Goal: Task Accomplishment & Management: Complete application form

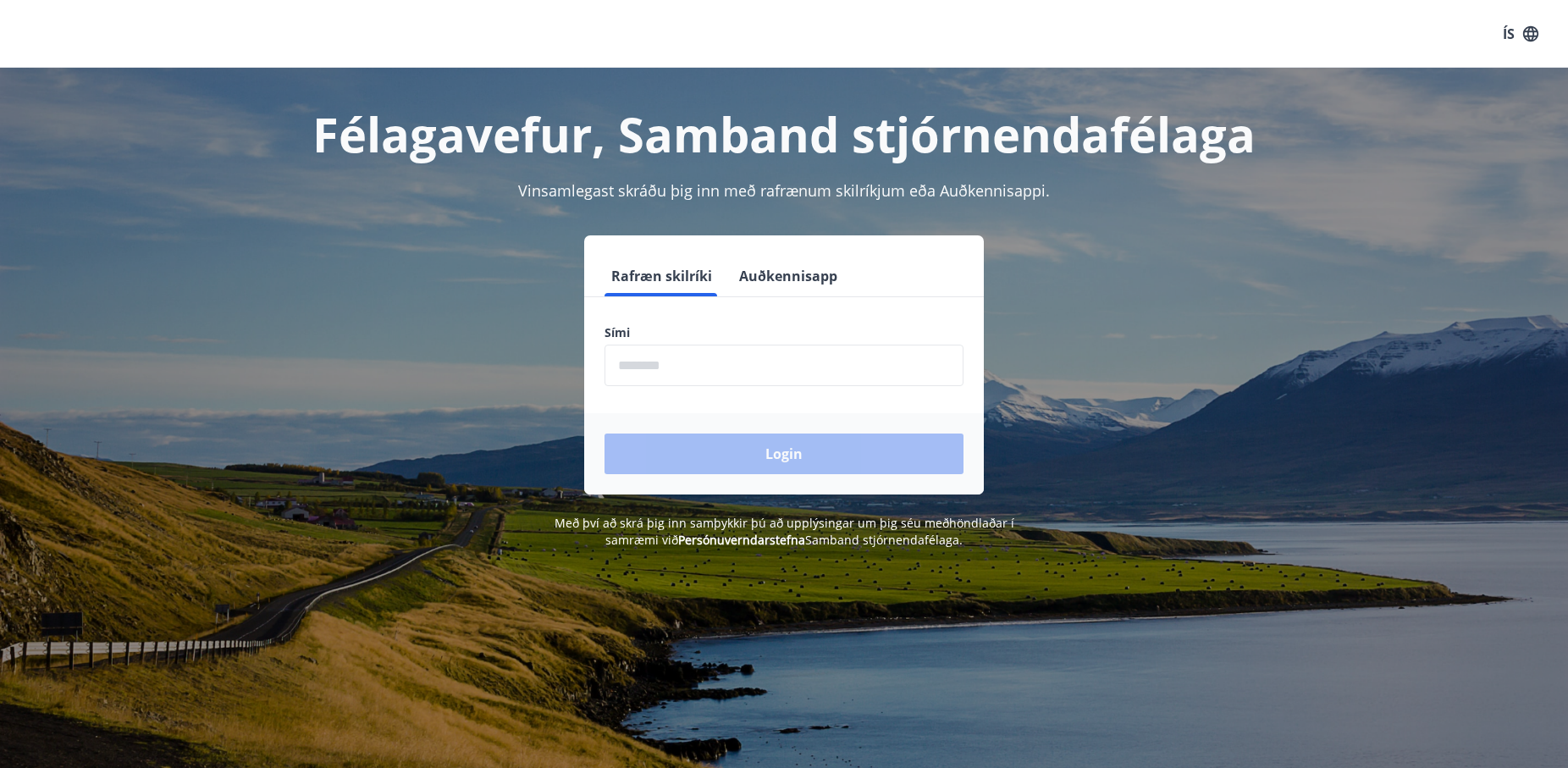
click at [770, 283] on button "Auðkennisapp" at bounding box center [788, 276] width 112 height 40
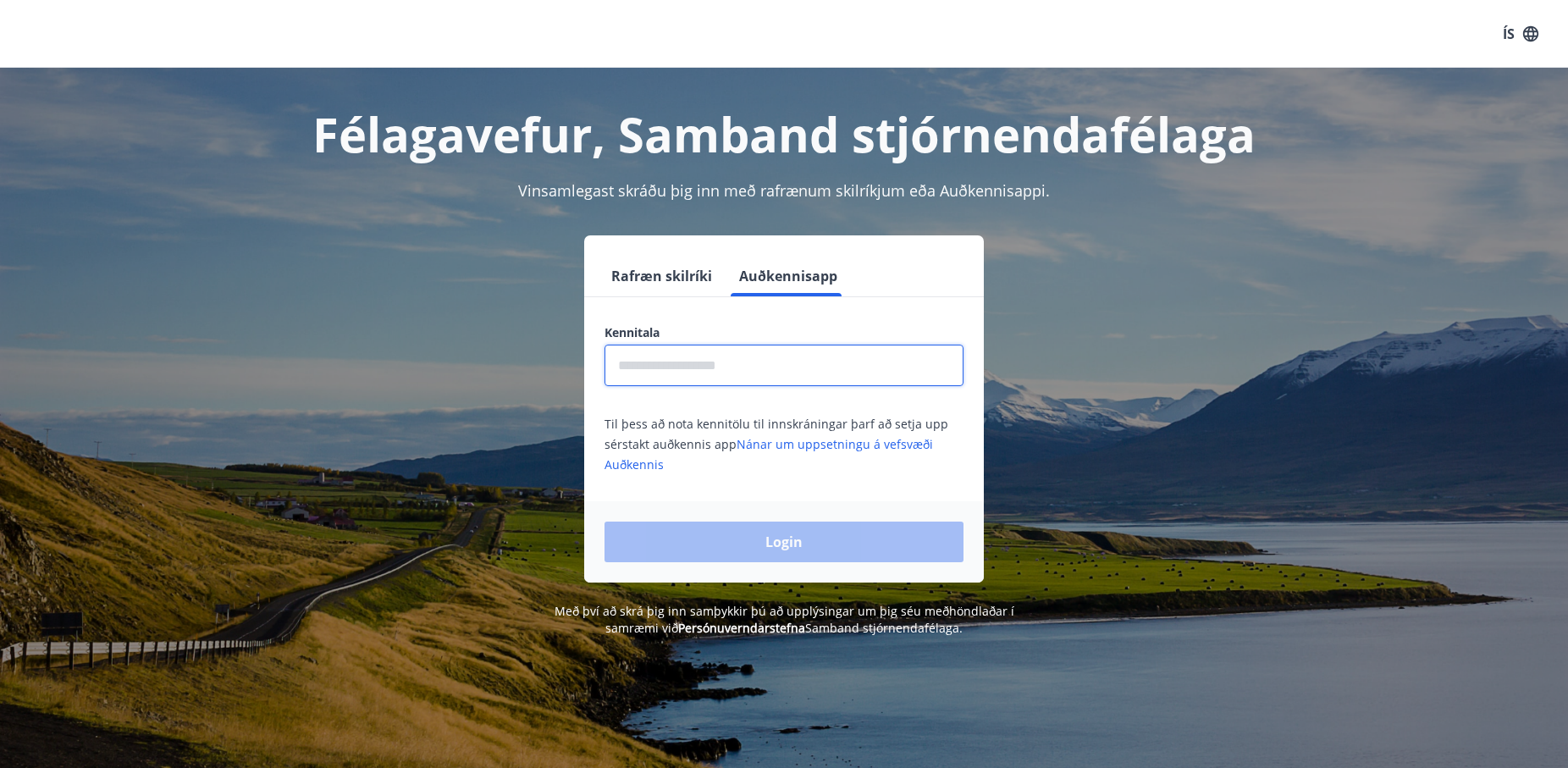
click at [744, 355] on input "text" at bounding box center [783, 365] width 359 height 41
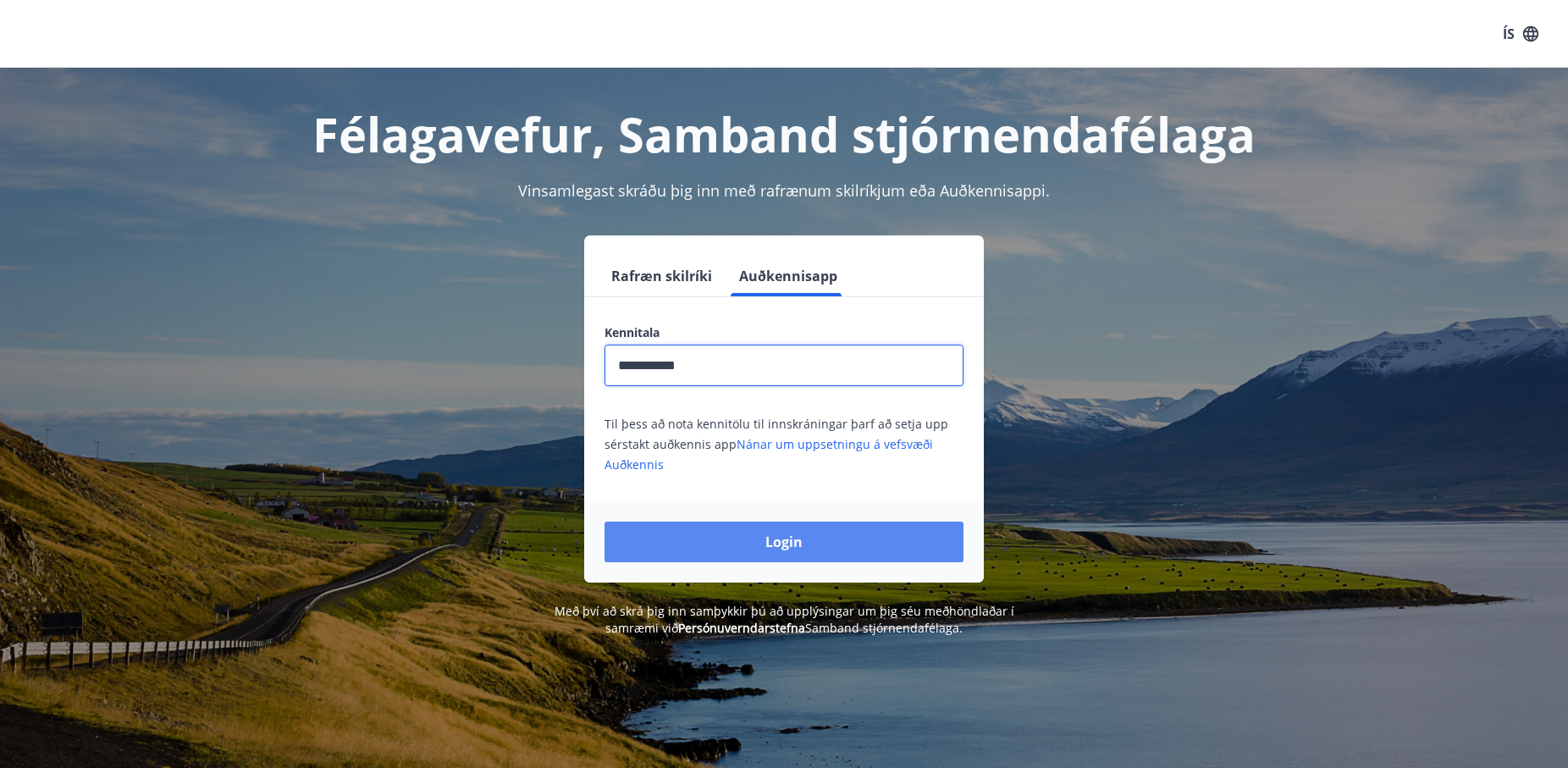
type input "**********"
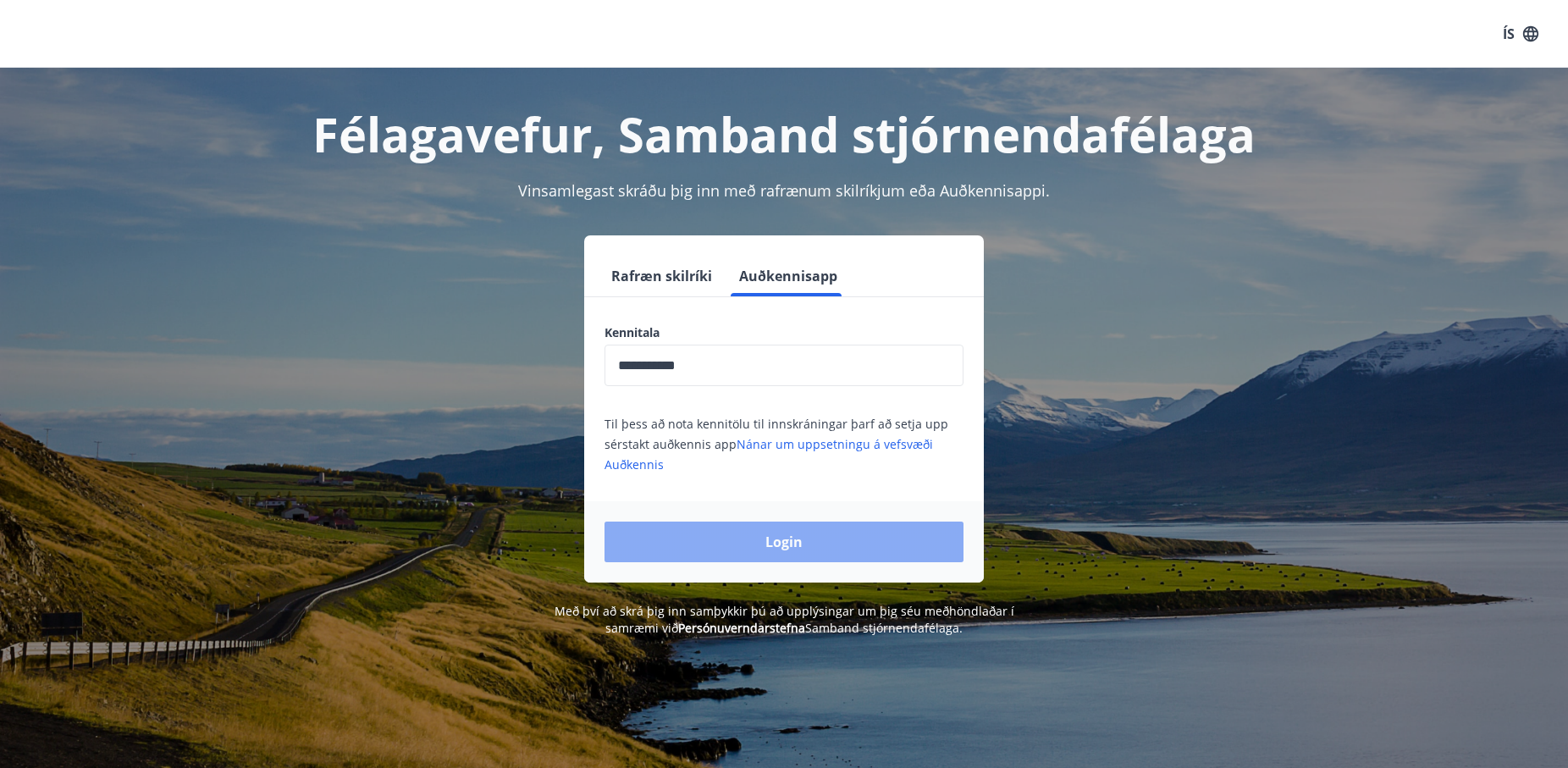
click at [809, 548] on button "Login" at bounding box center [783, 542] width 359 height 40
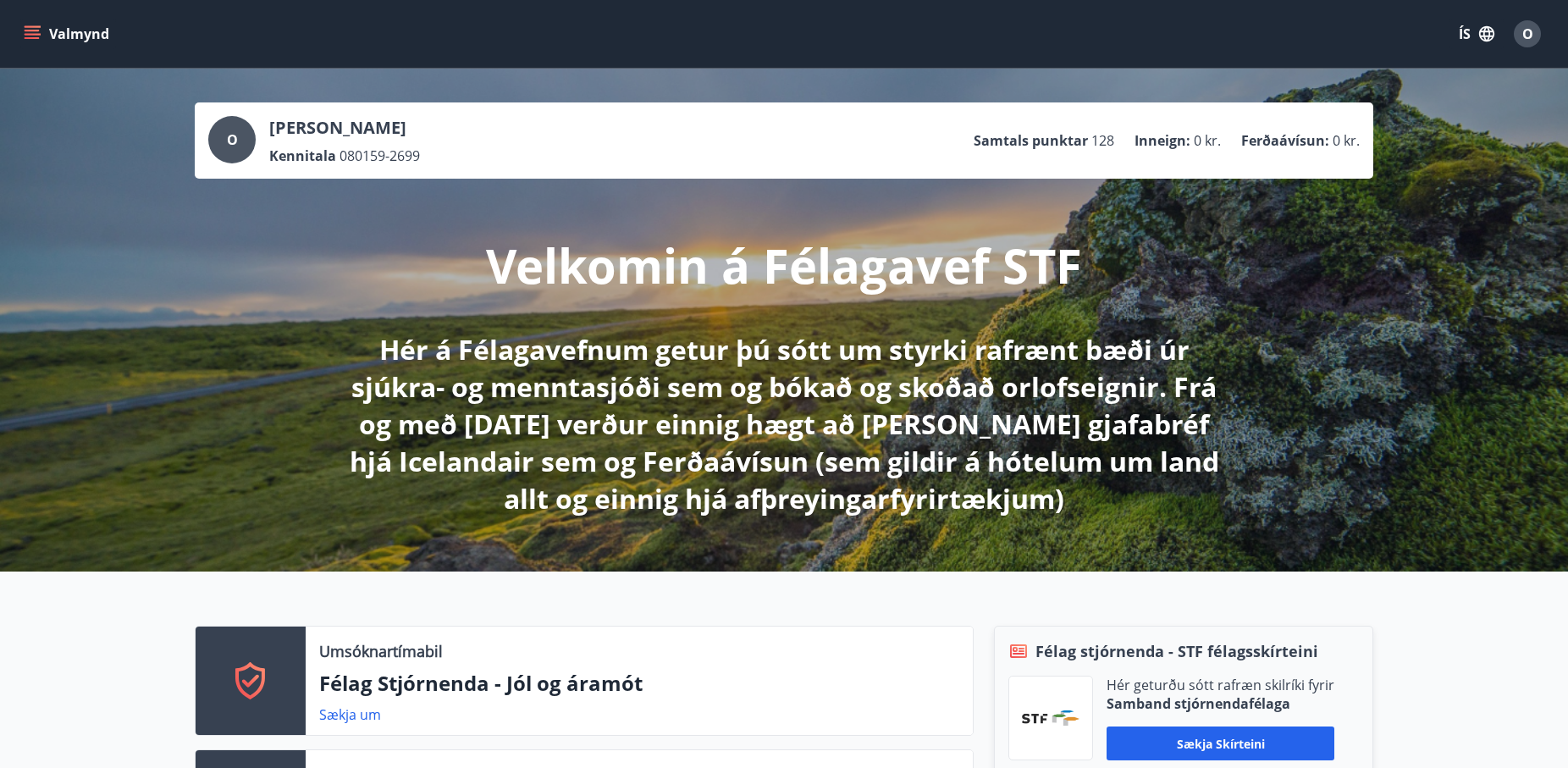
click at [40, 32] on button "Valmynd" at bounding box center [68, 34] width 96 height 30
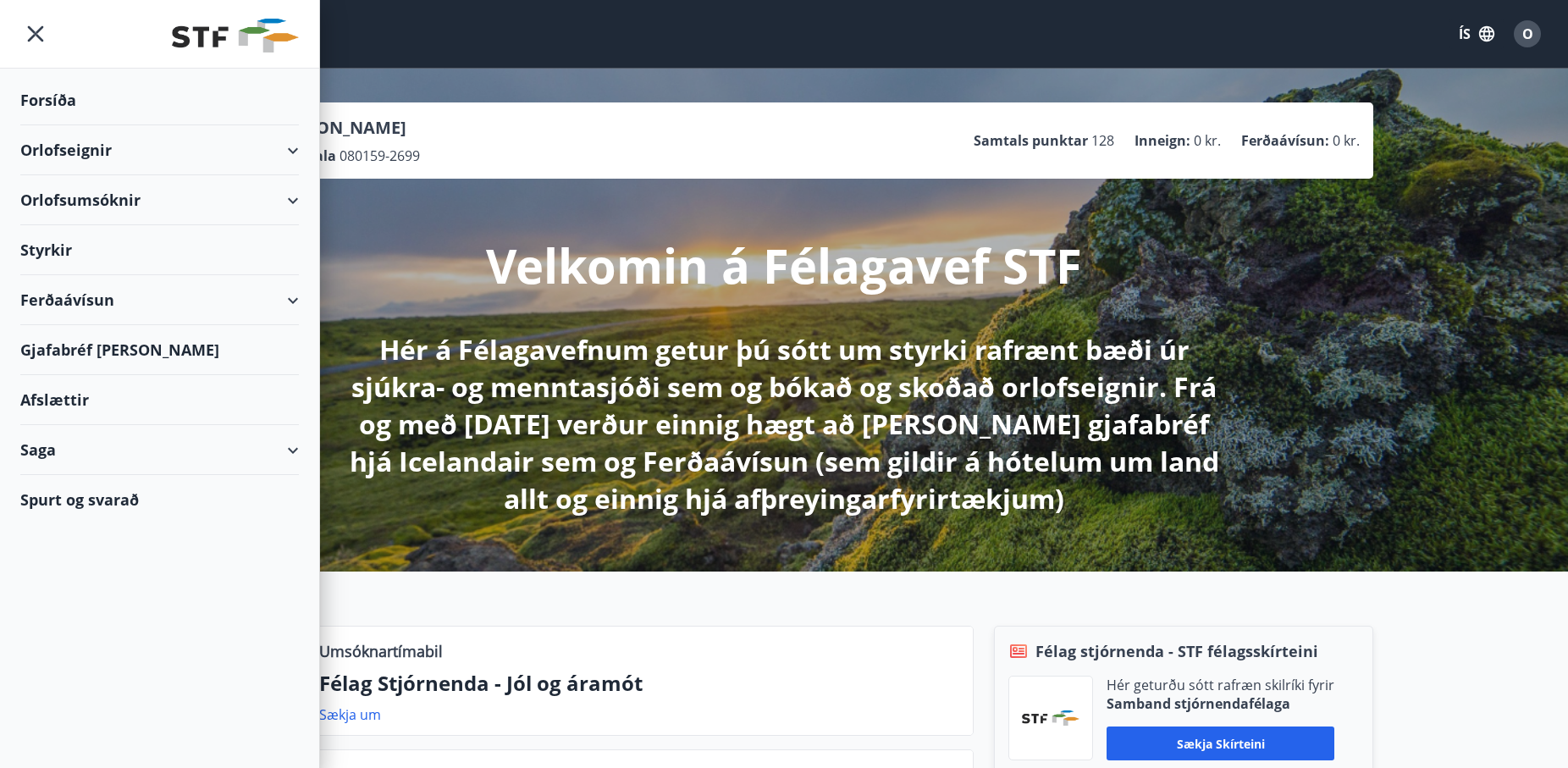
click at [43, 255] on div "Styrkir" at bounding box center [160, 251] width 279 height 50
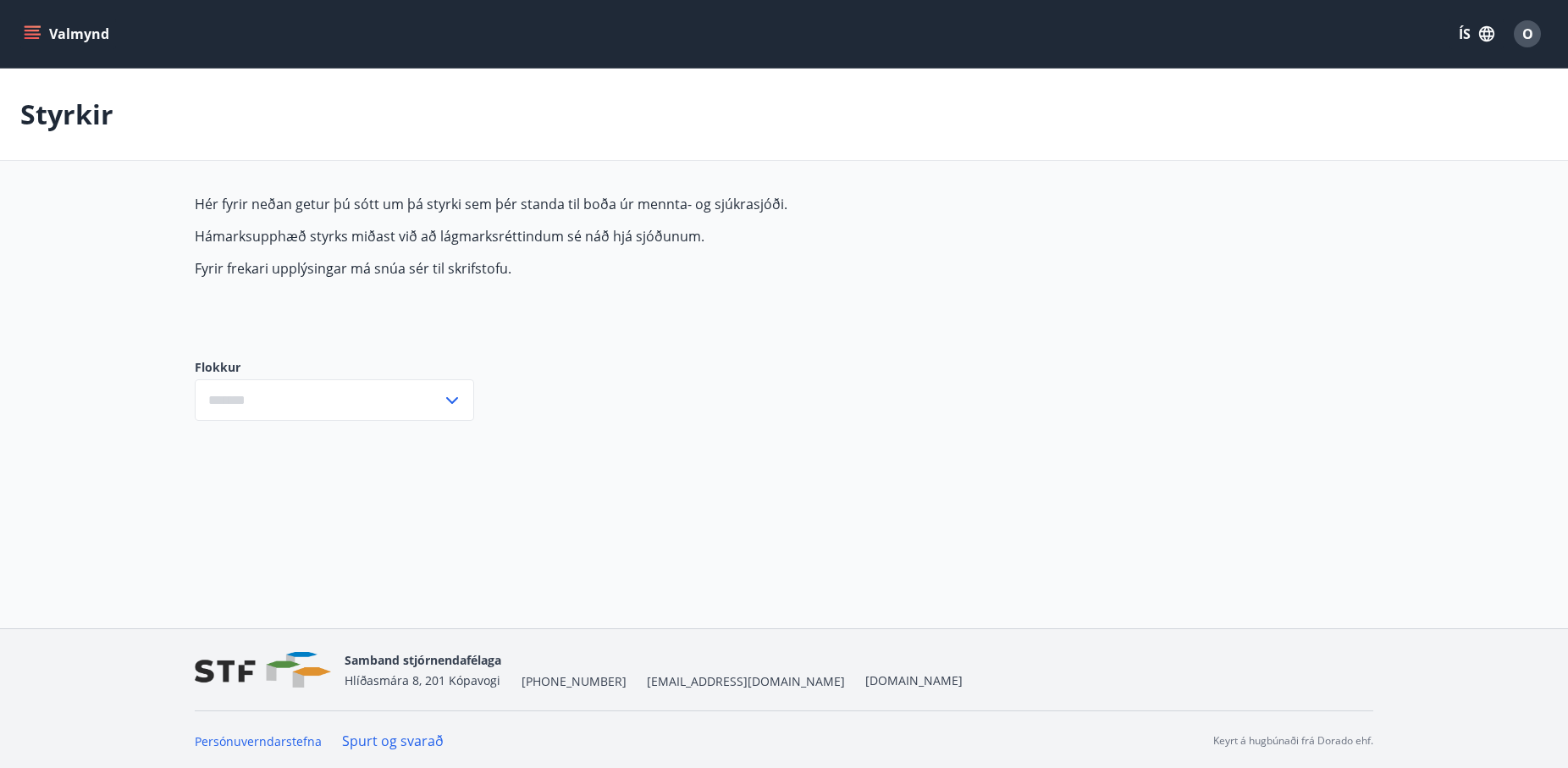
type input "***"
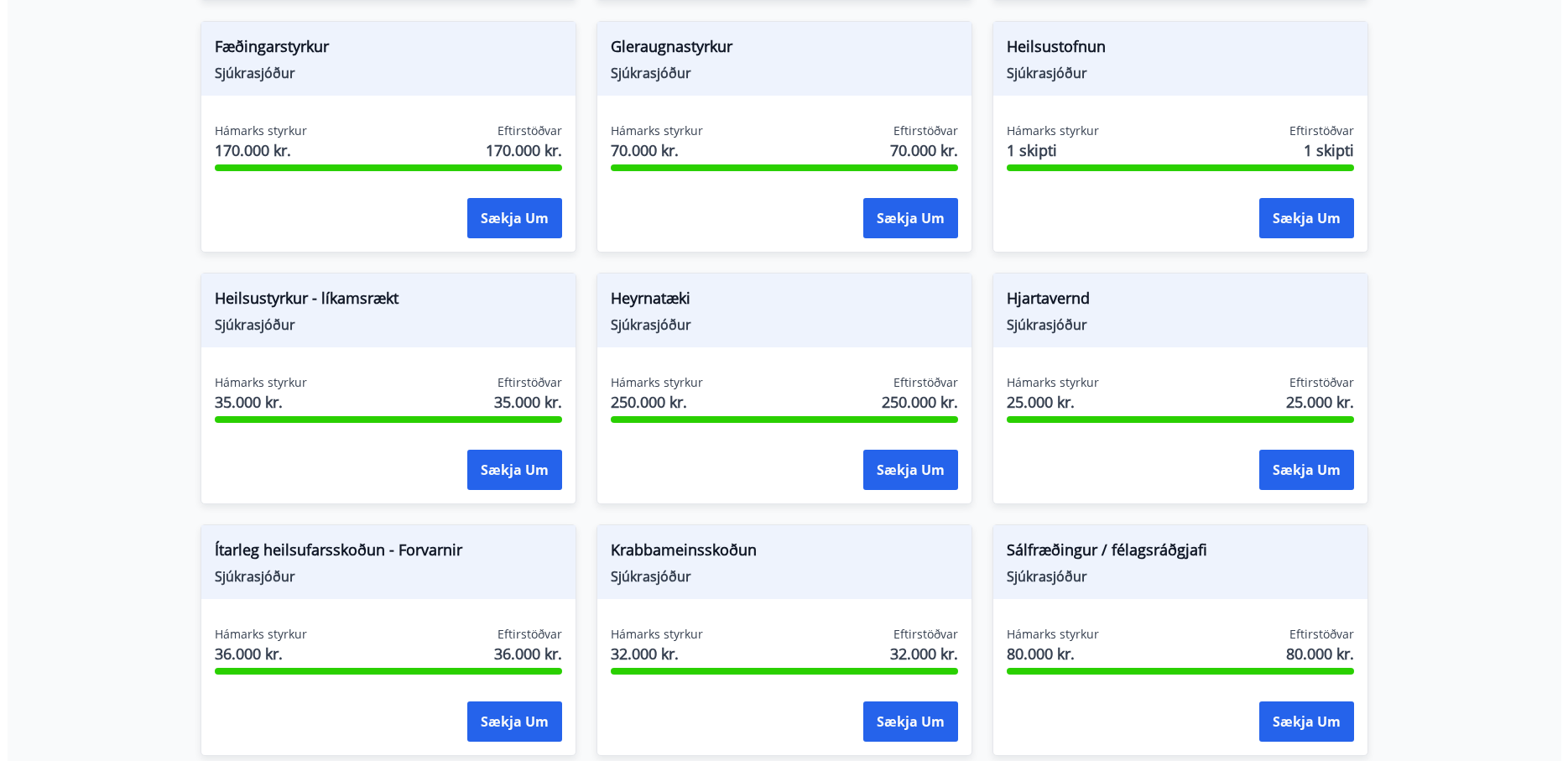
scroll to position [770, 0]
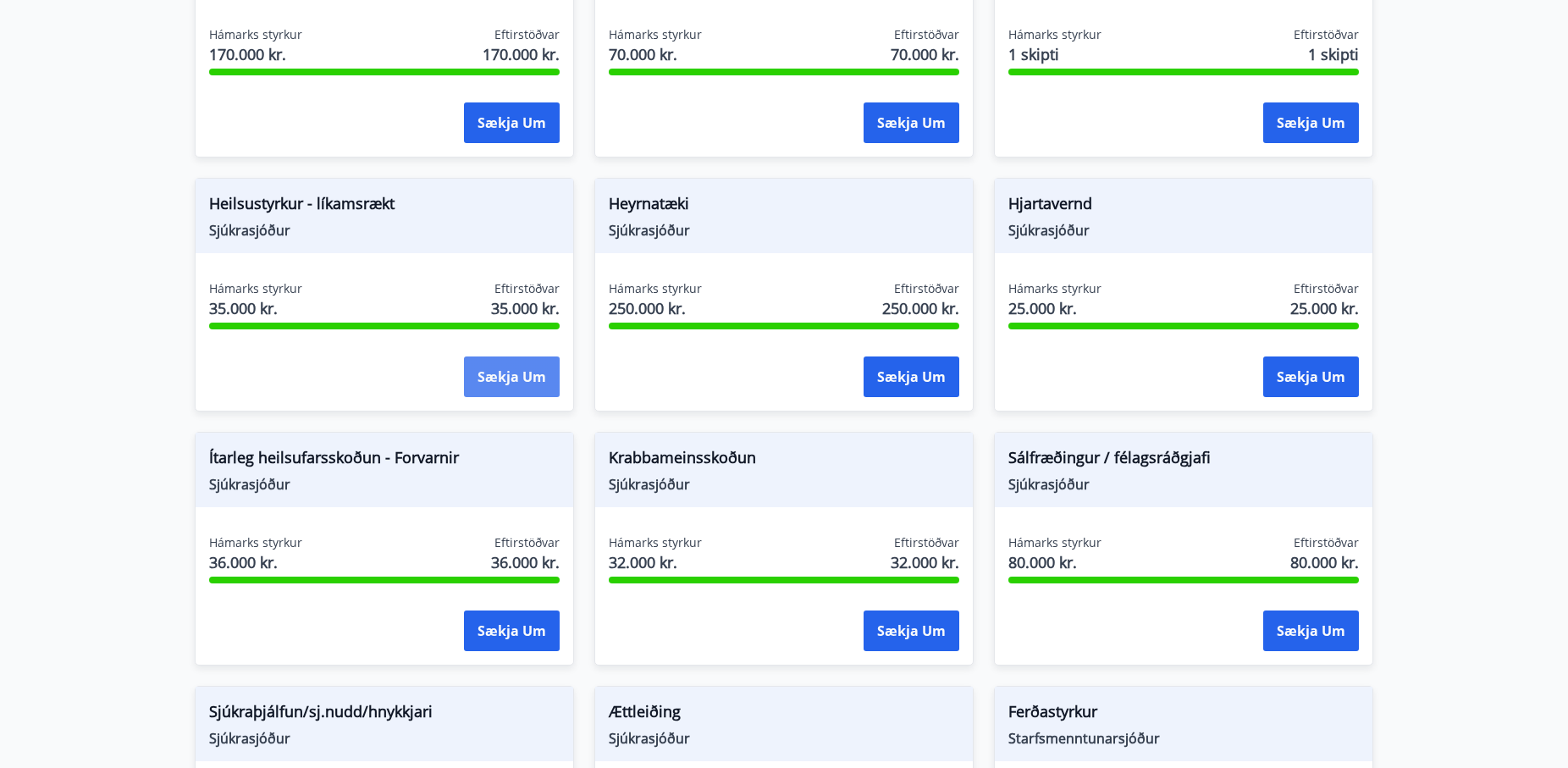
click at [486, 369] on button "Sækja um" at bounding box center [511, 376] width 96 height 40
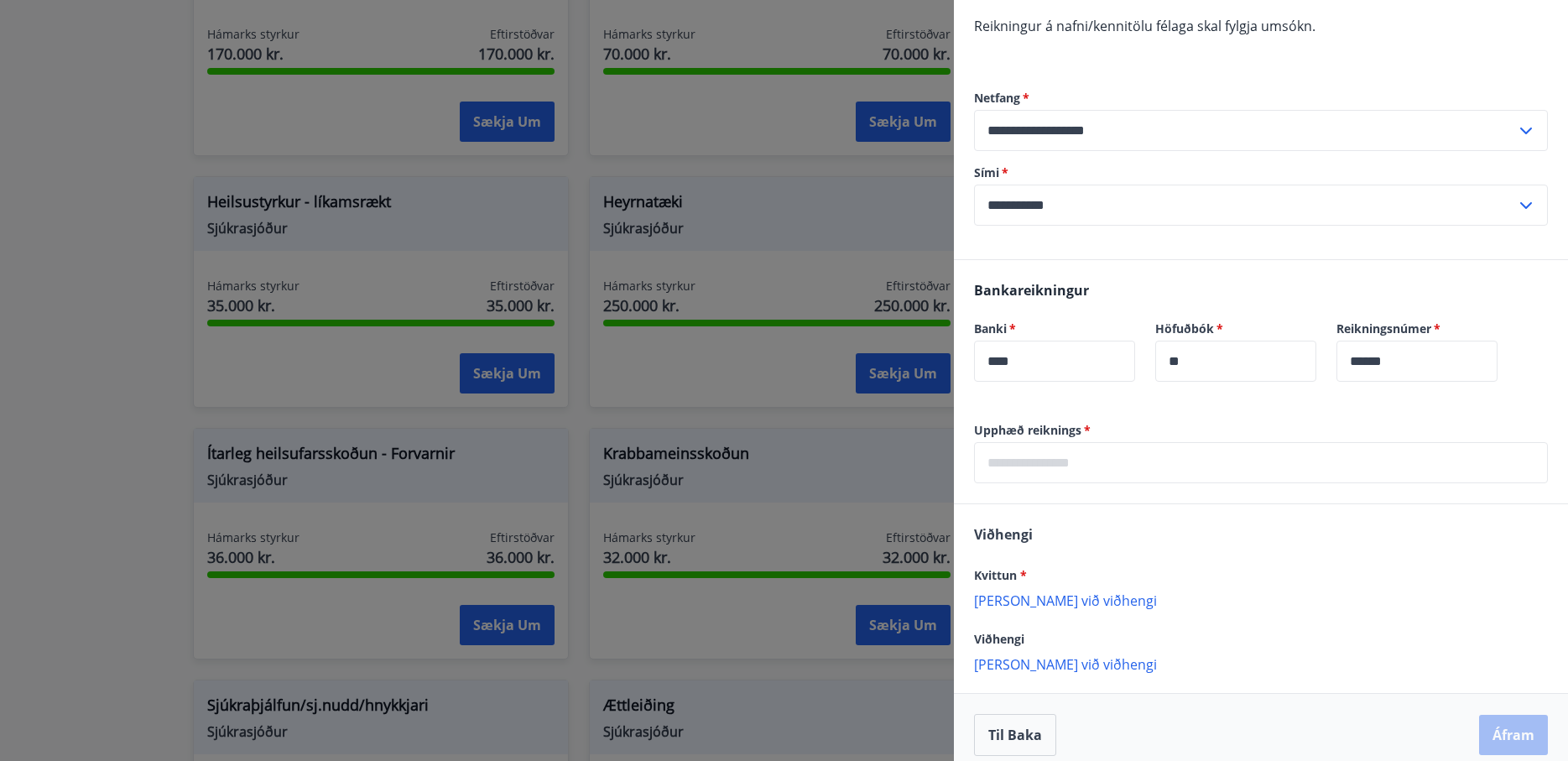
scroll to position [297, 0]
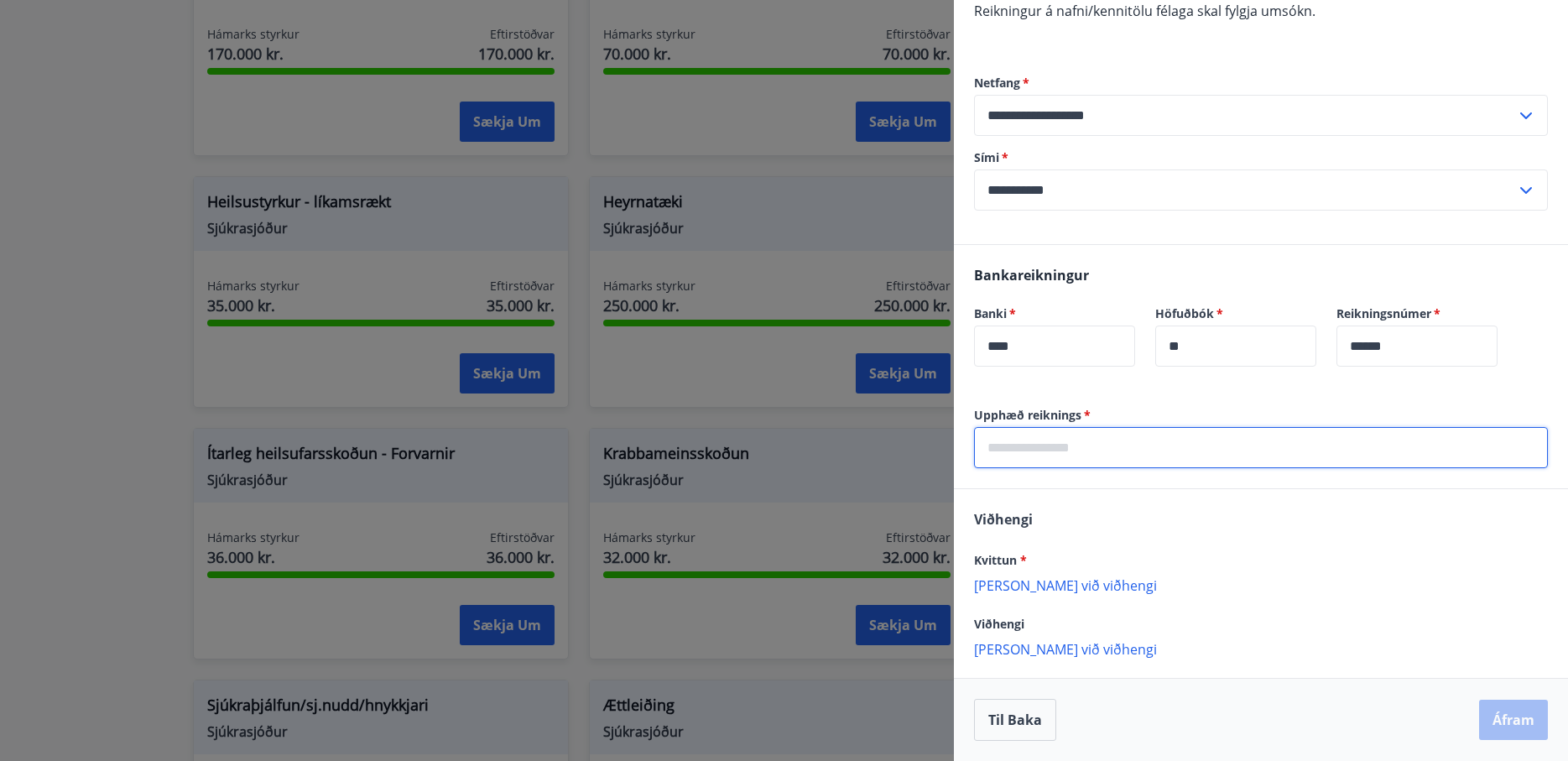
click at [1052, 457] on input "text" at bounding box center [1261, 448] width 574 height 41
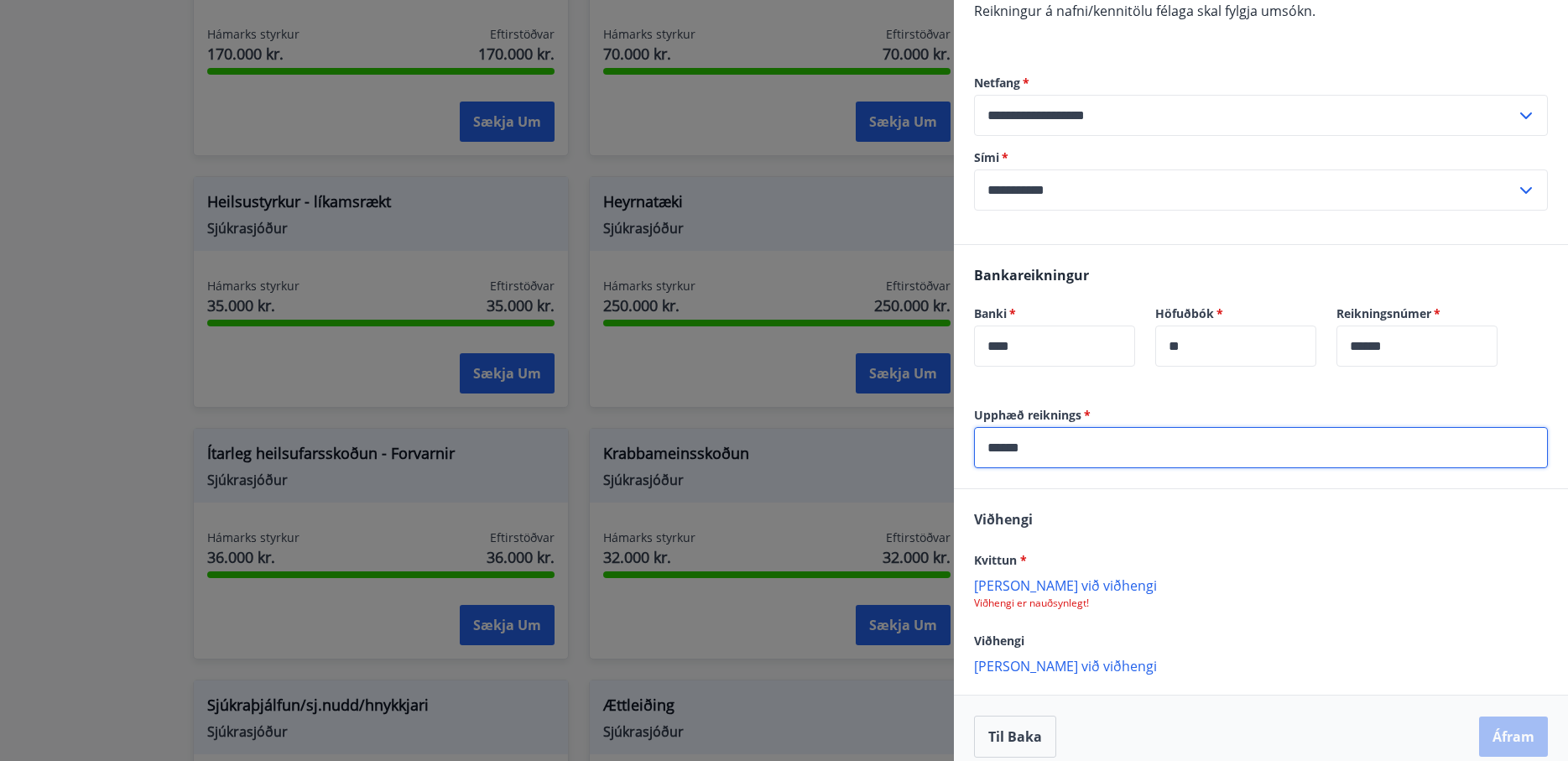
type input "******"
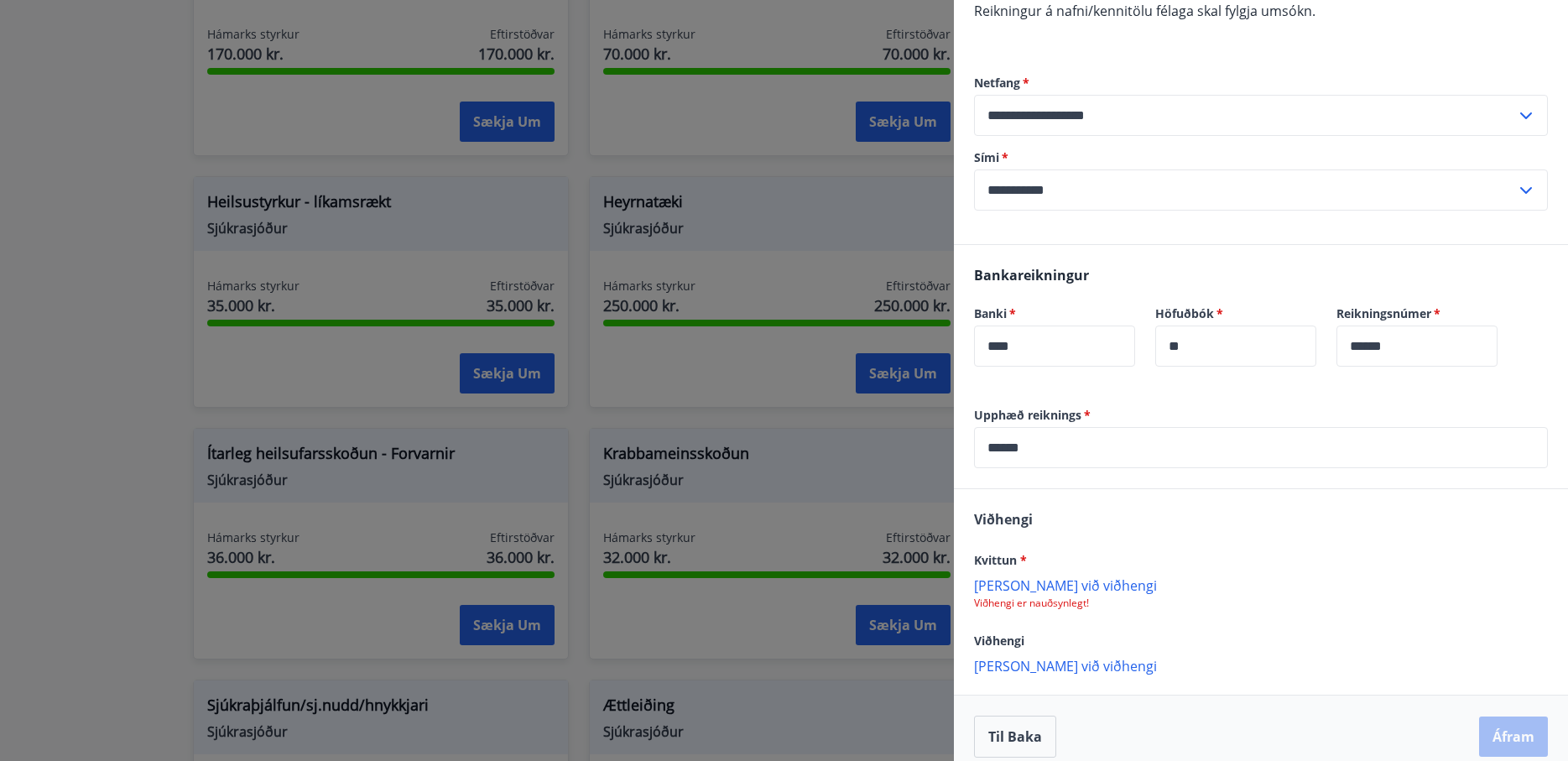
click at [1040, 586] on p "Bæta við viðhengi" at bounding box center [1261, 585] width 574 height 17
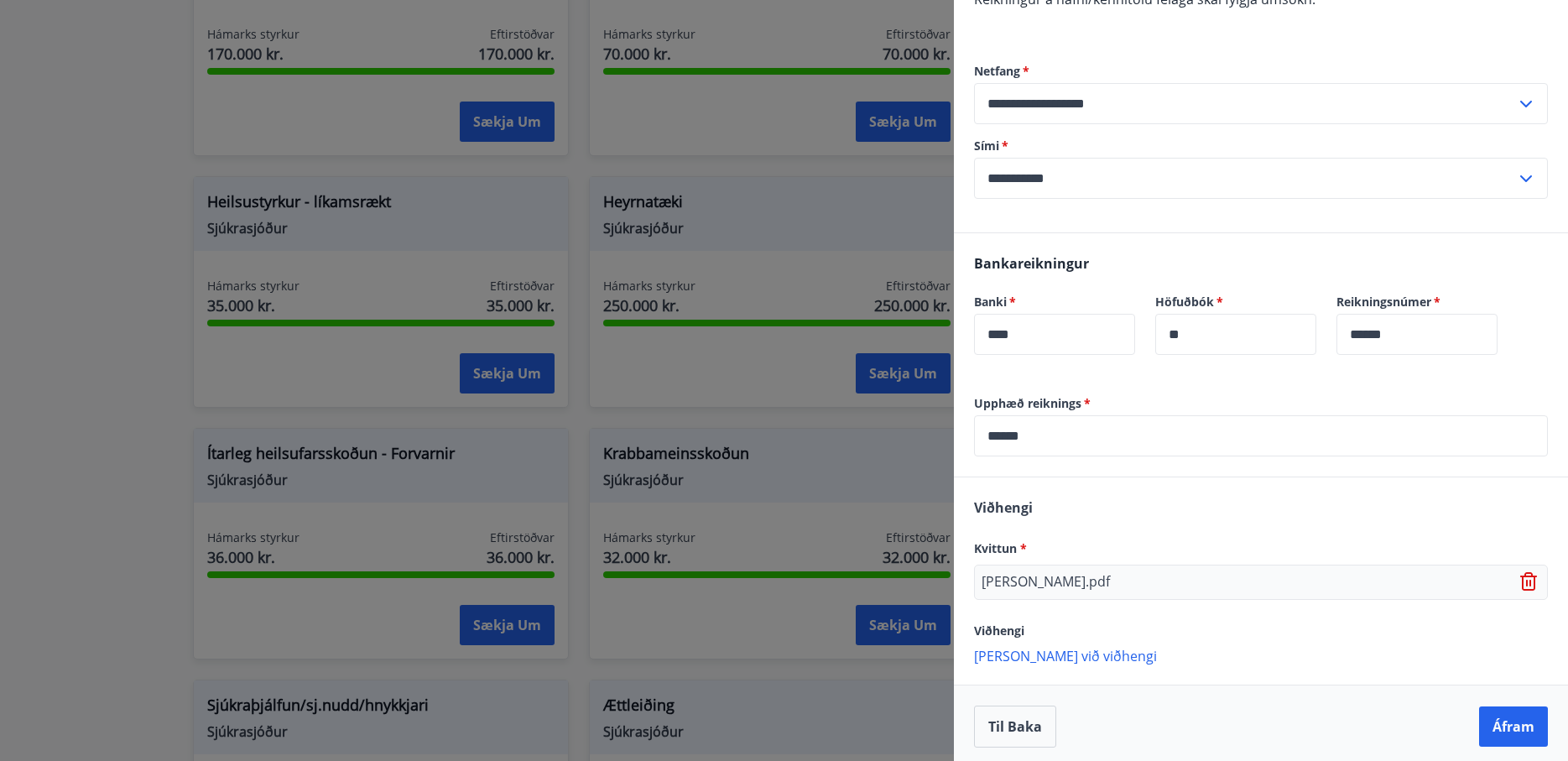
scroll to position [316, 0]
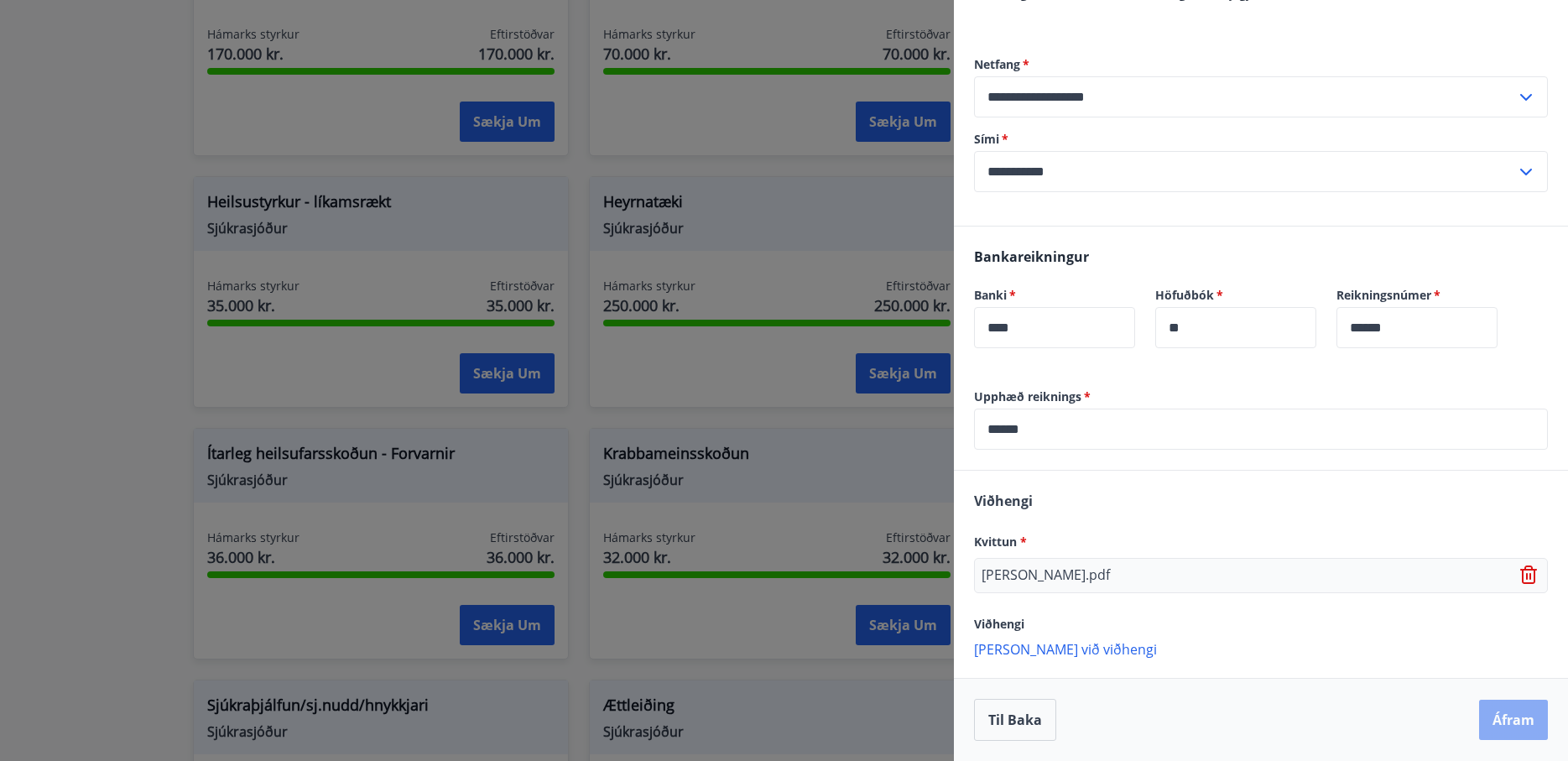
click at [1507, 717] on button "Áfram" at bounding box center [1513, 719] width 69 height 40
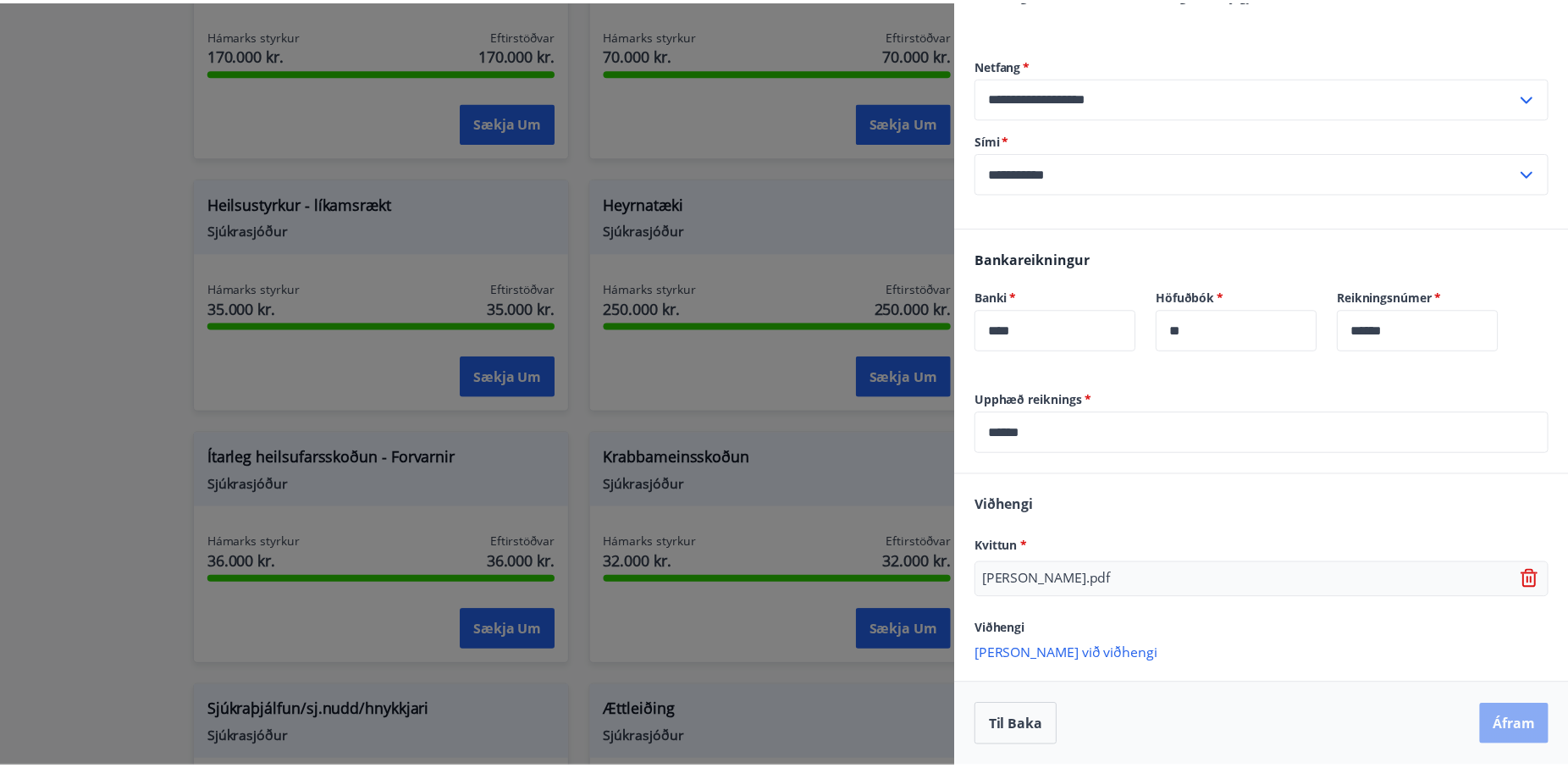
scroll to position [0, 0]
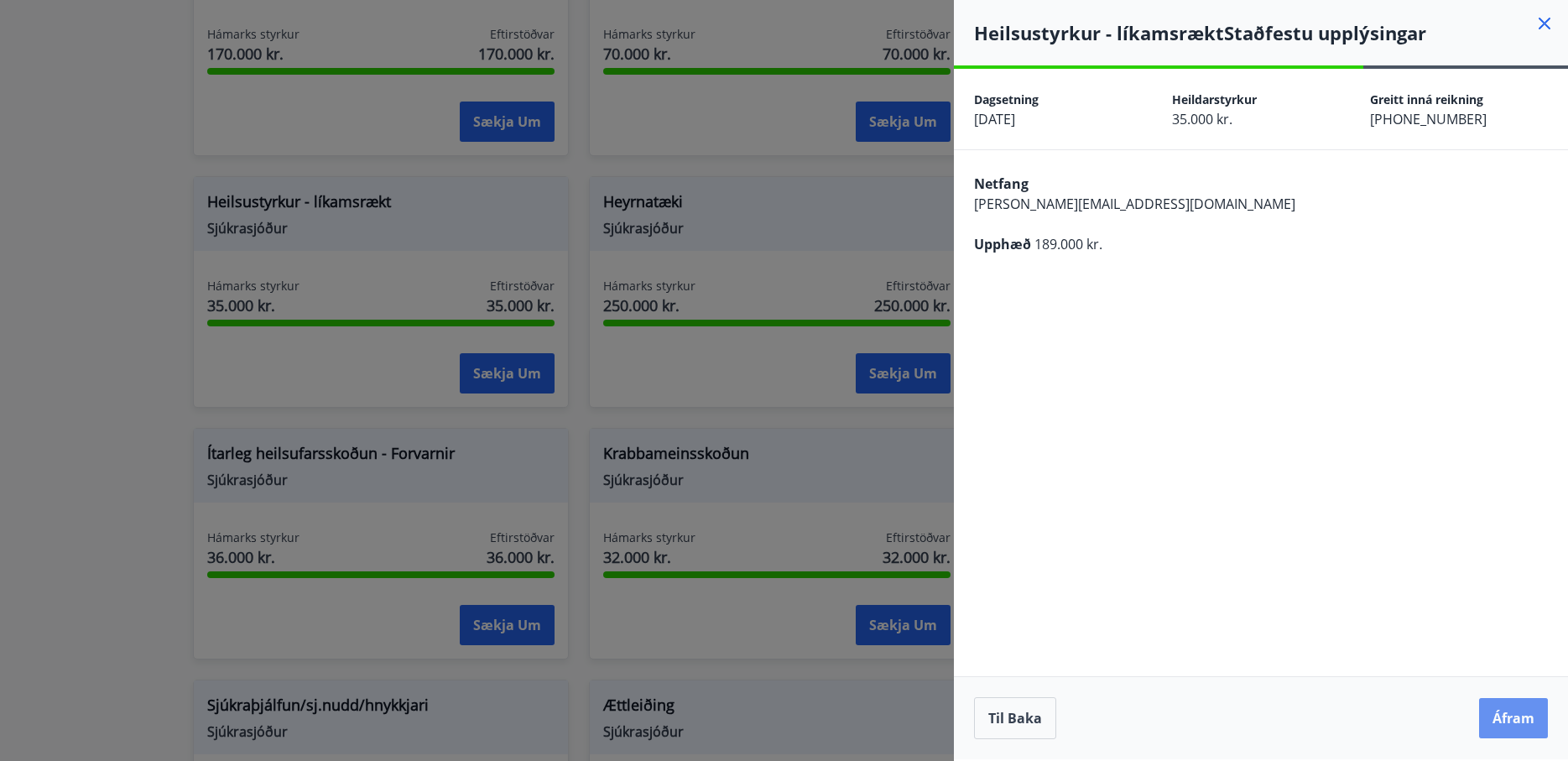
click at [1507, 717] on button "Áfram" at bounding box center [1513, 717] width 69 height 40
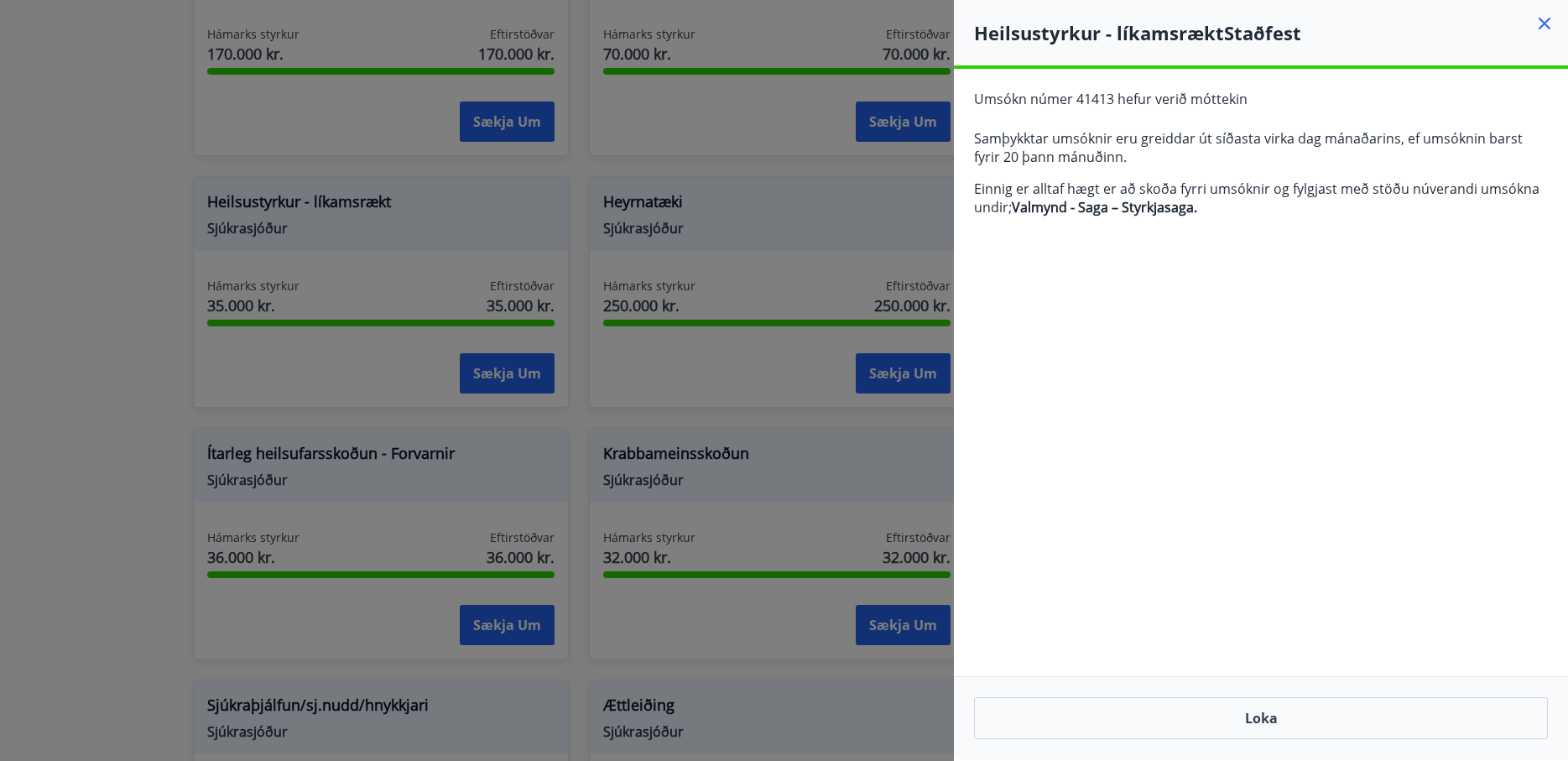
click at [1541, 21] on icon at bounding box center [1545, 24] width 20 height 20
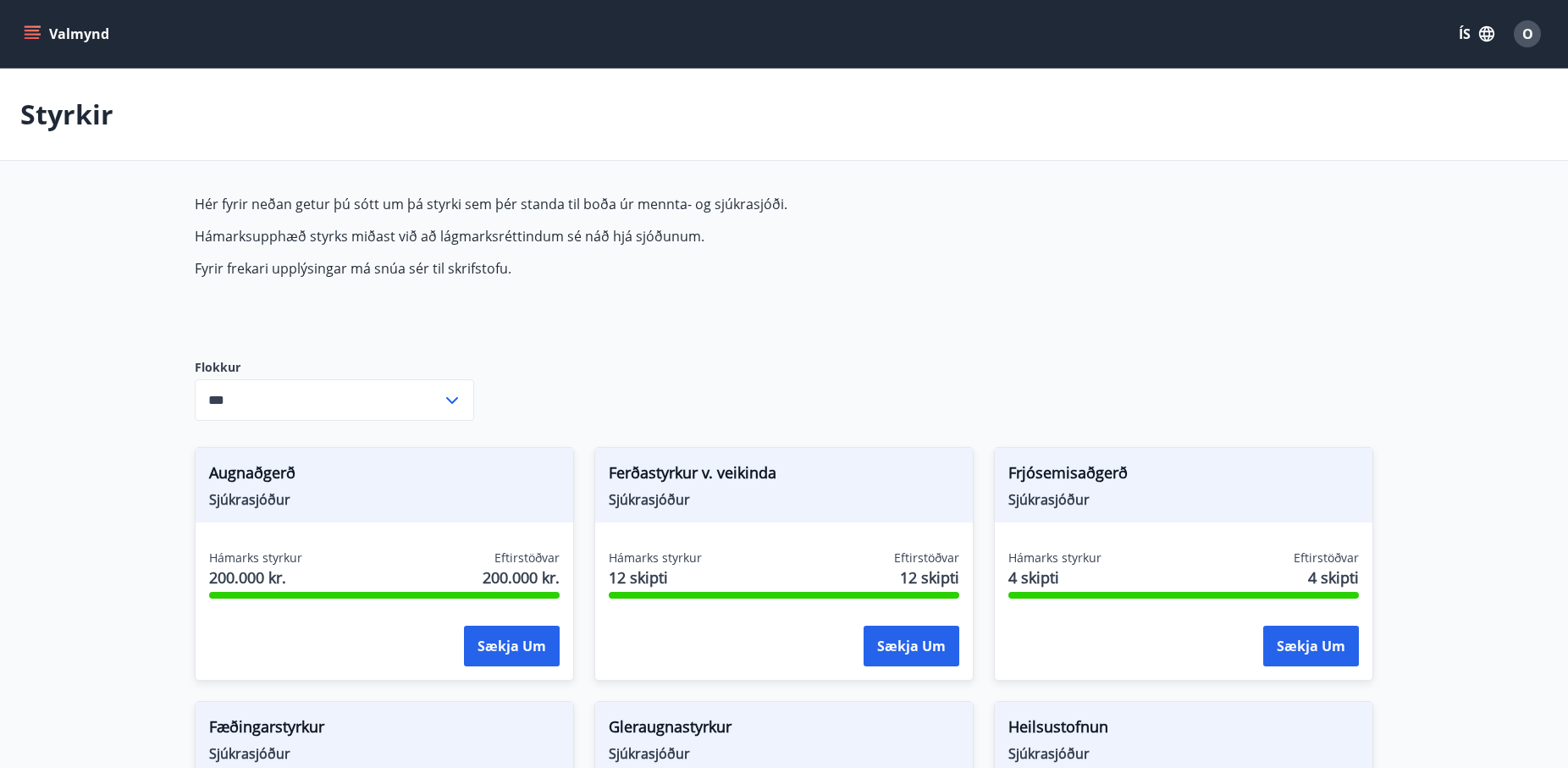
click at [42, 29] on button "Valmynd" at bounding box center [68, 34] width 96 height 30
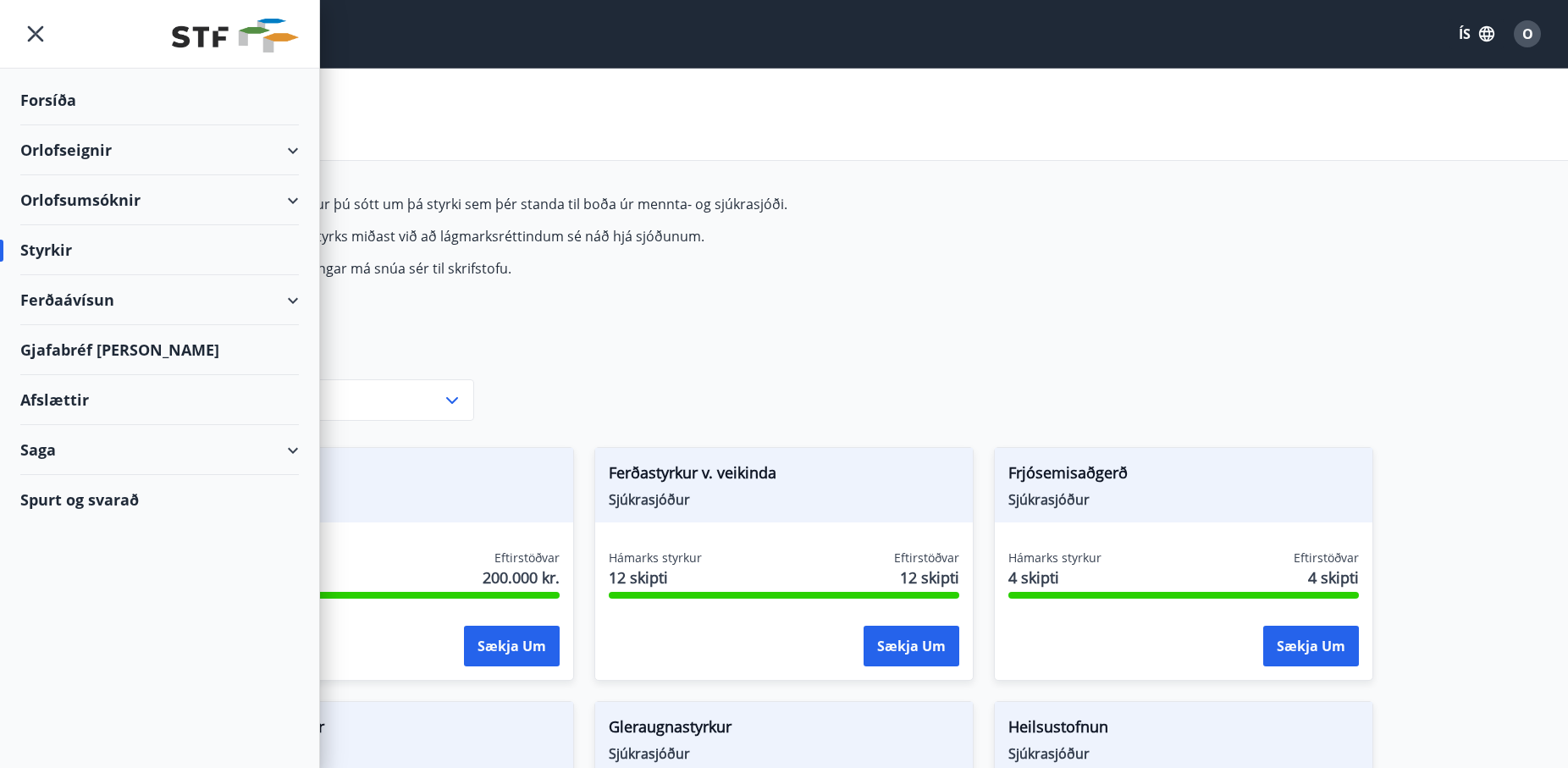
click at [68, 350] on div "Gjafabréf og kort" at bounding box center [160, 350] width 279 height 50
click at [46, 401] on div "Afslættir" at bounding box center [160, 400] width 279 height 50
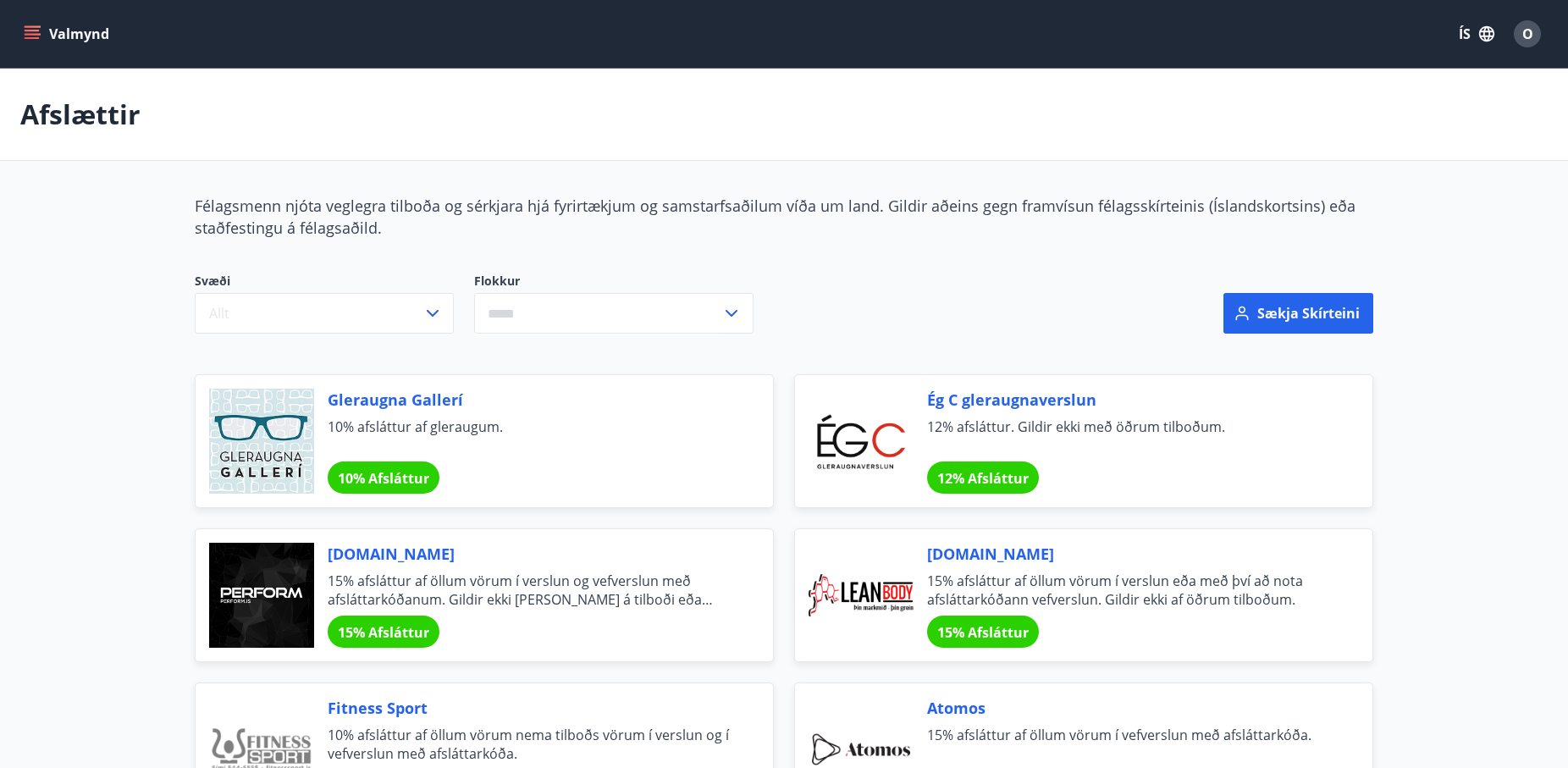
click at [43, 21] on button "Valmynd" at bounding box center [68, 34] width 96 height 30
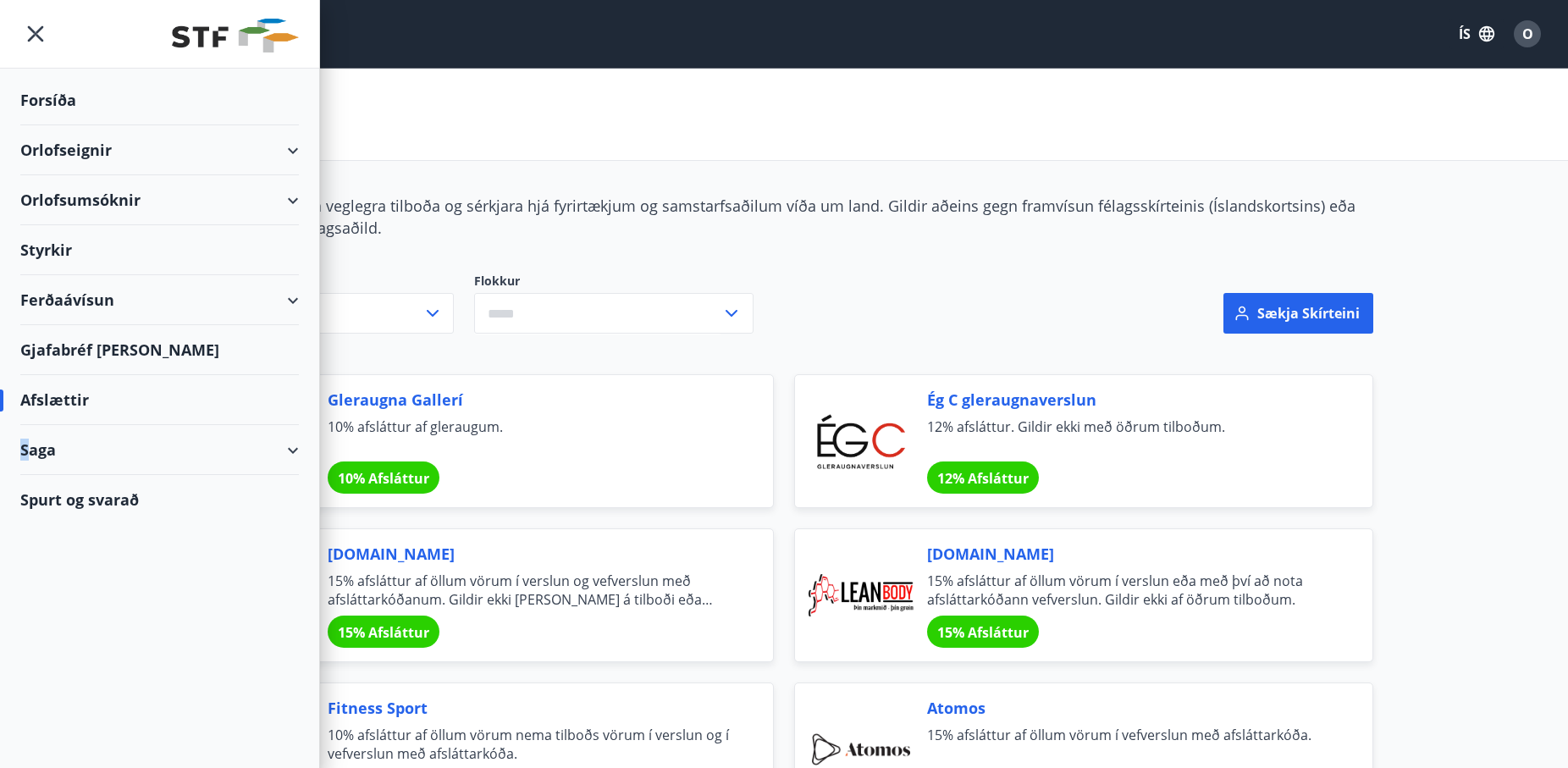
click at [33, 461] on div "Saga" at bounding box center [160, 450] width 279 height 50
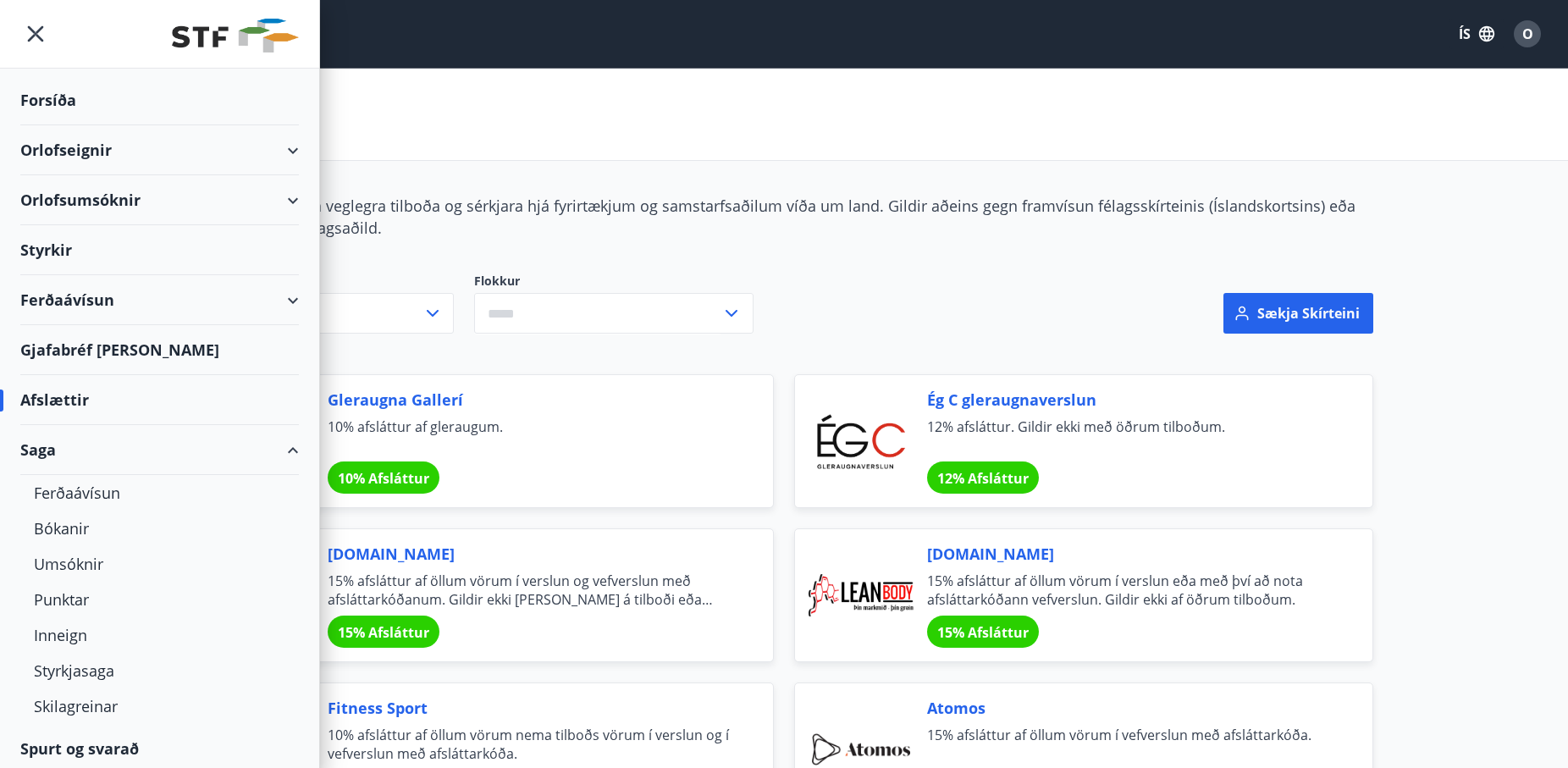
click at [182, 454] on div "Saga" at bounding box center [160, 450] width 279 height 50
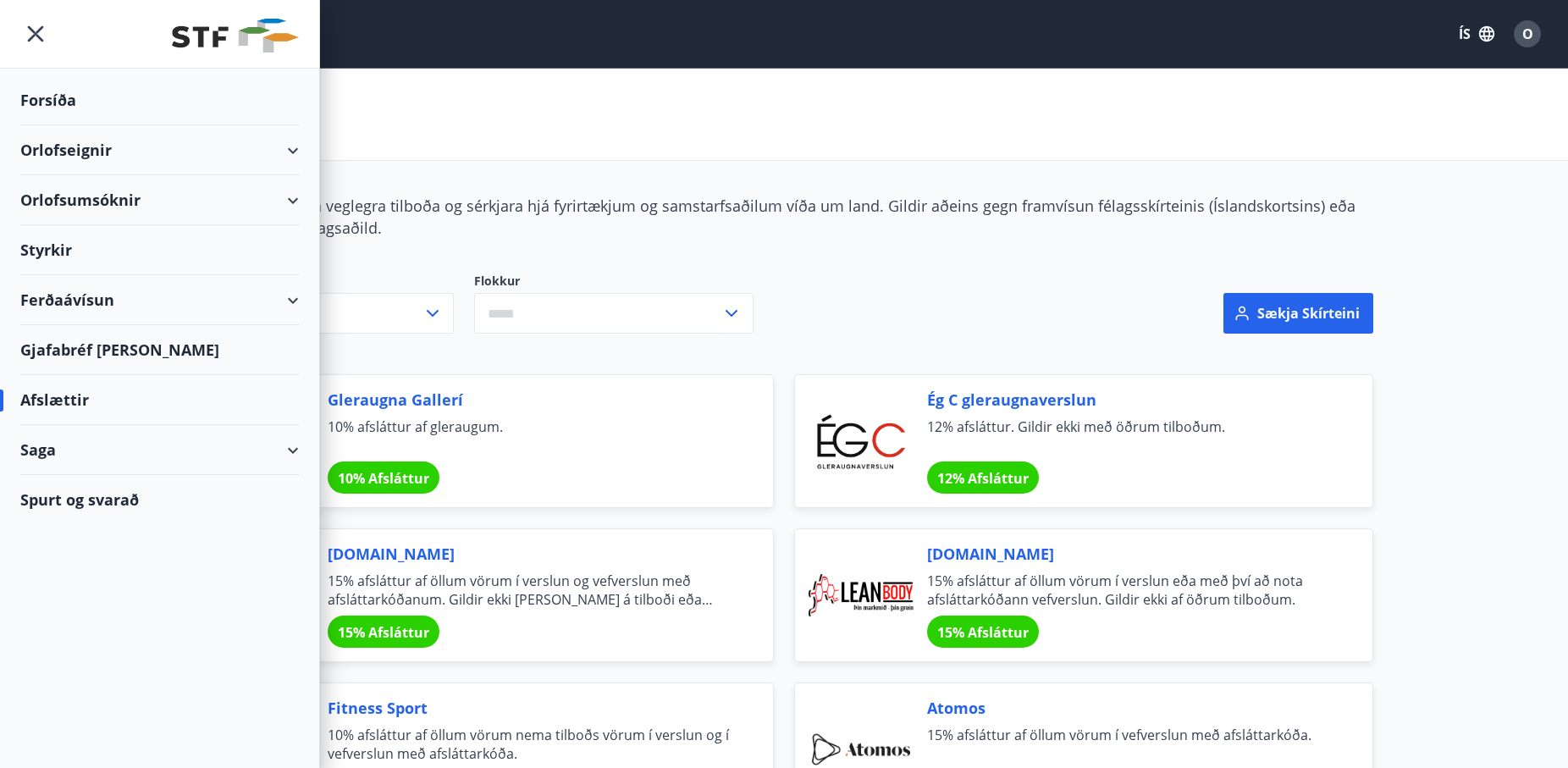
click at [288, 300] on div "Ferðaávísun" at bounding box center [160, 300] width 279 height 50
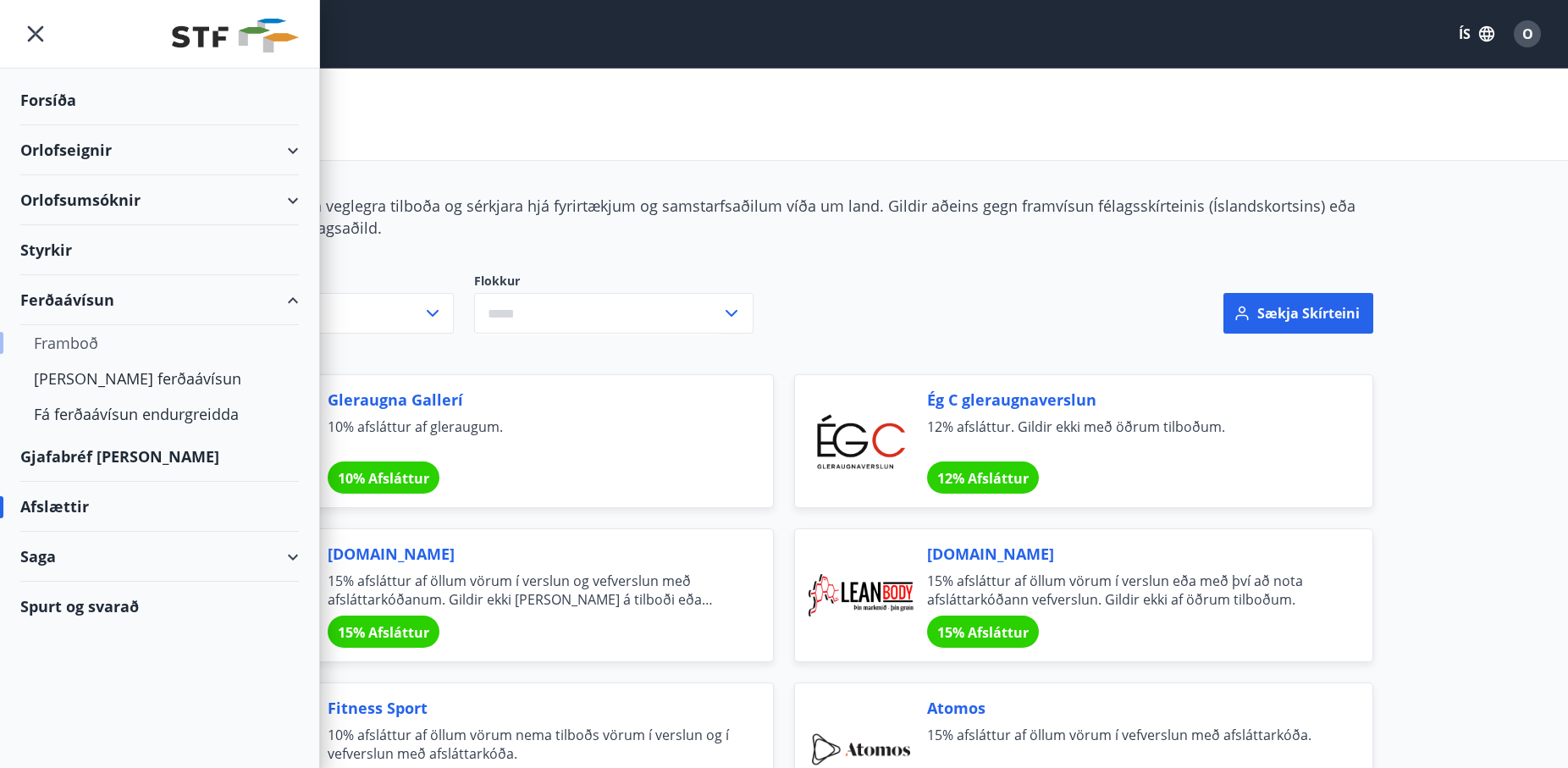
click at [47, 346] on div "Framboð" at bounding box center [159, 343] width 251 height 35
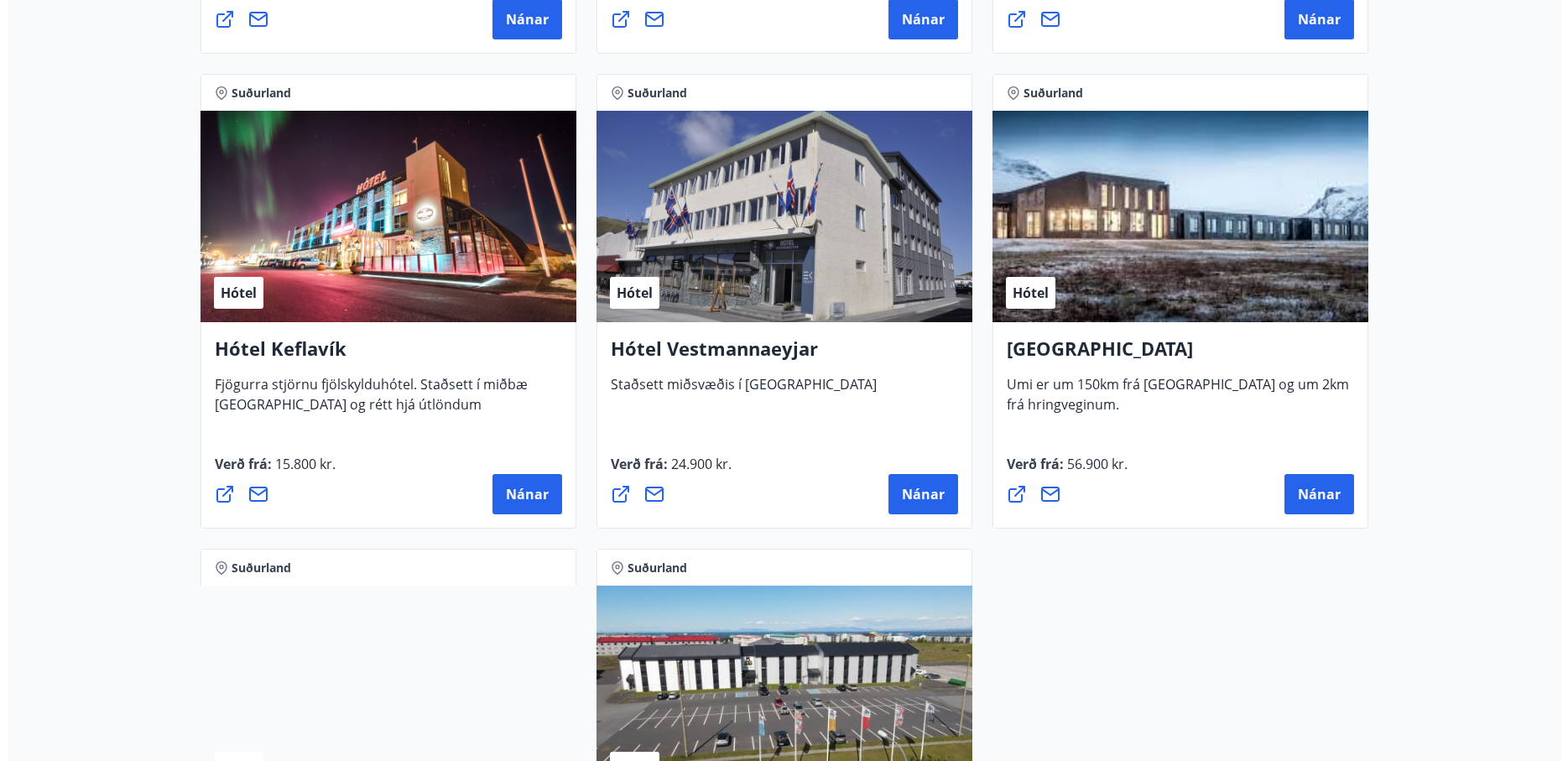
scroll to position [4194, 0]
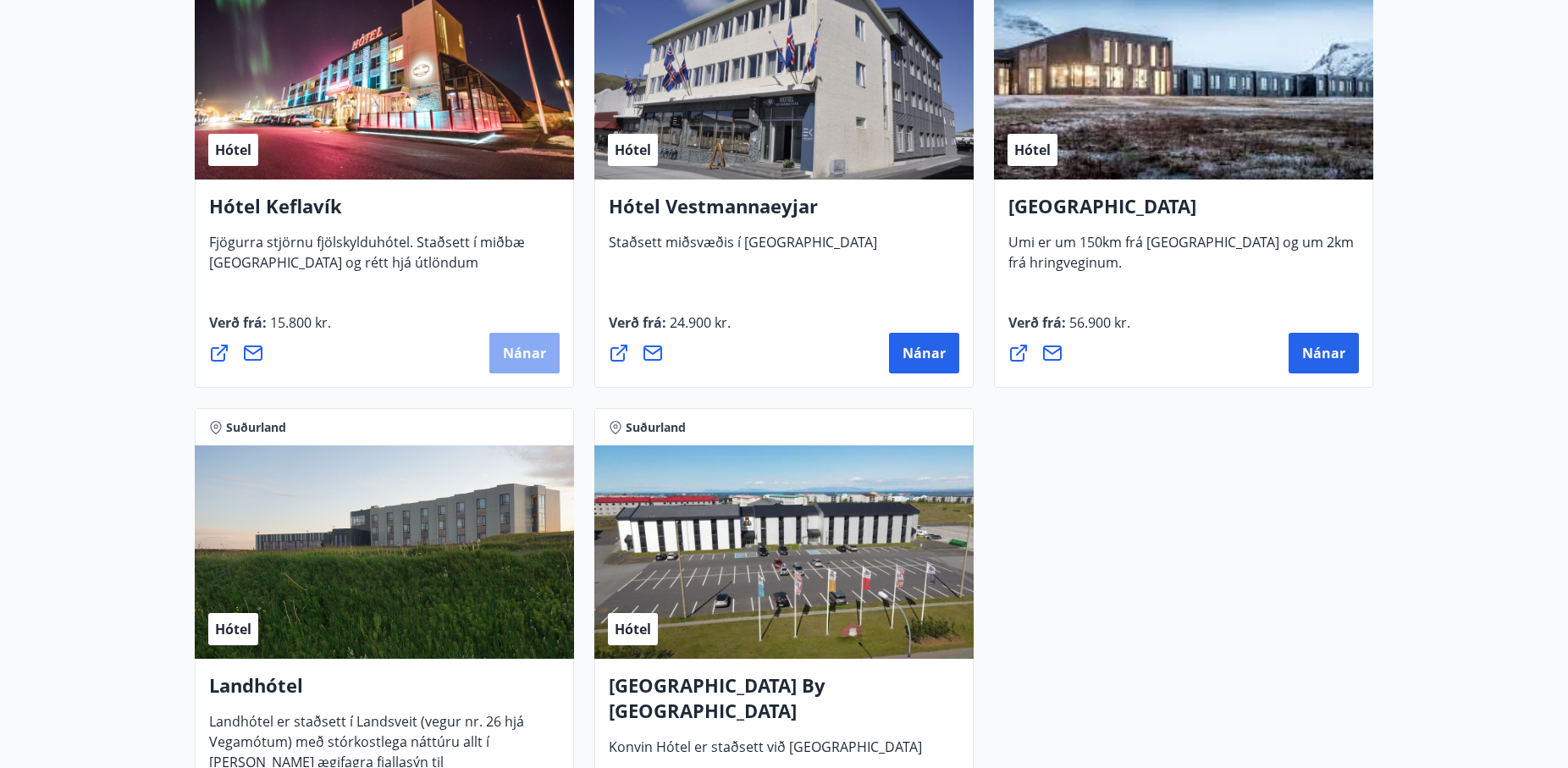
click at [524, 342] on button "Nánar" at bounding box center [524, 353] width 71 height 40
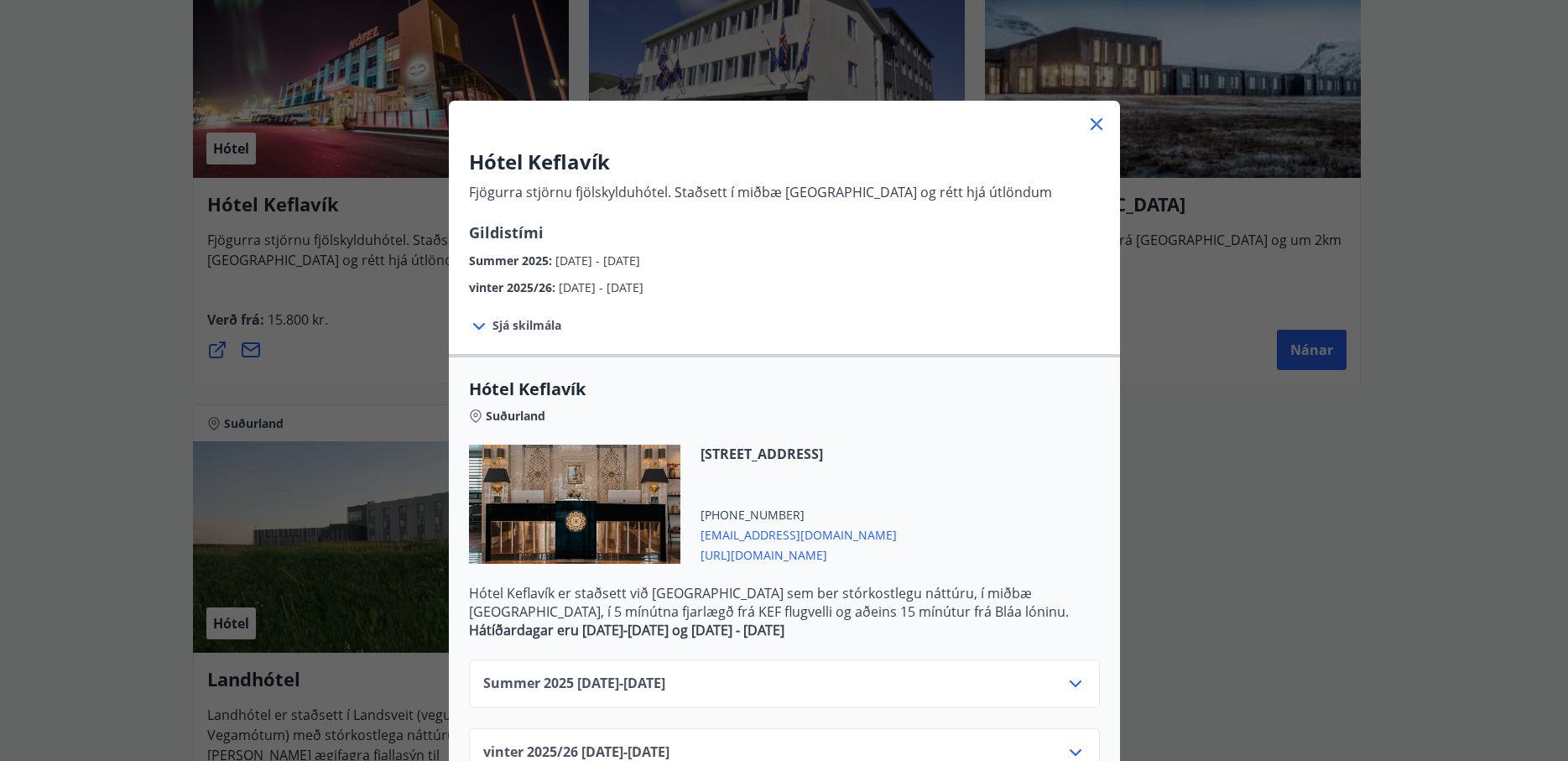
click at [512, 329] on span "Sjá skilmála" at bounding box center [526, 326] width 69 height 17
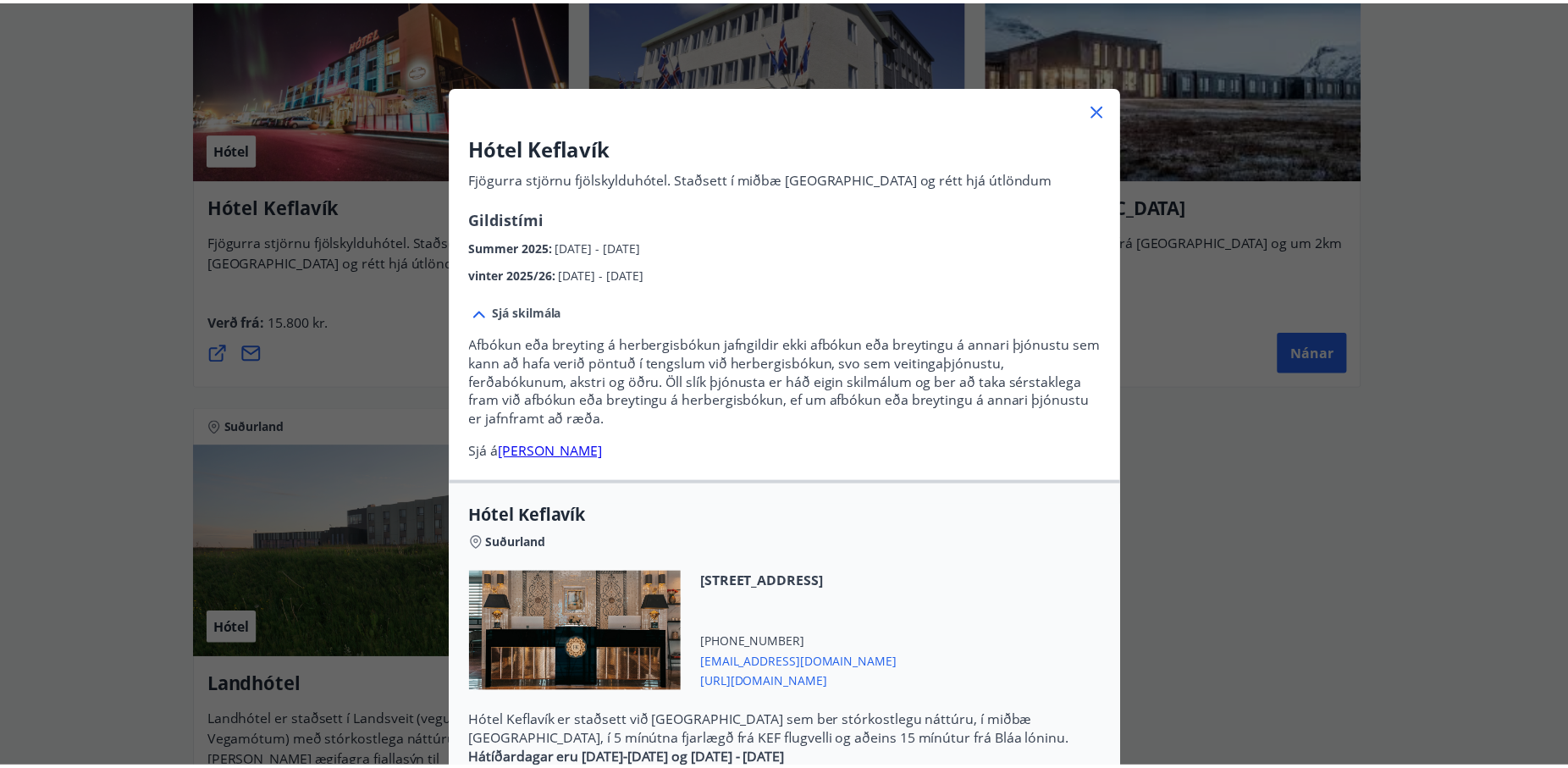
scroll to position [0, 0]
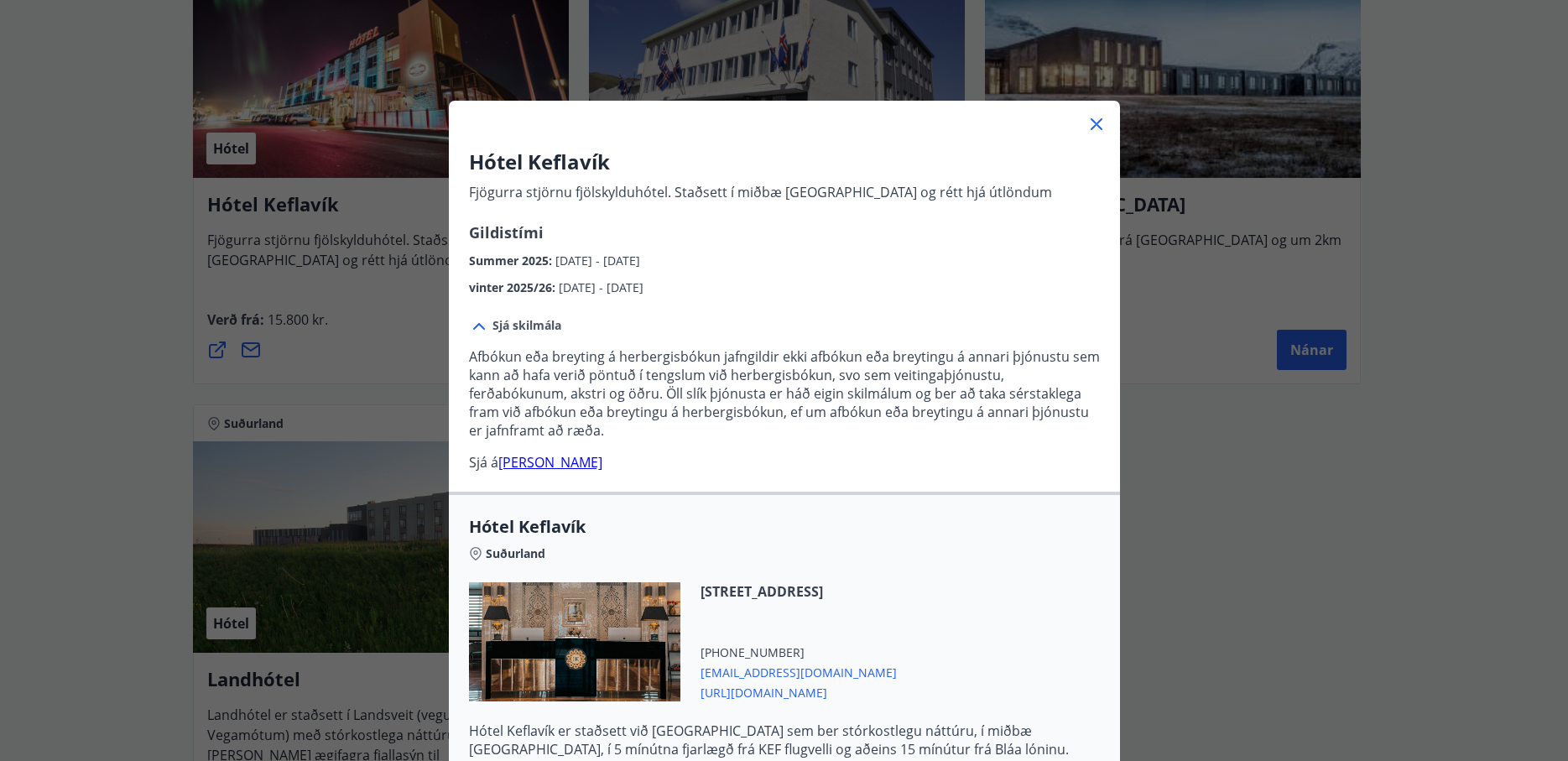
click at [1087, 124] on icon at bounding box center [1097, 125] width 20 height 20
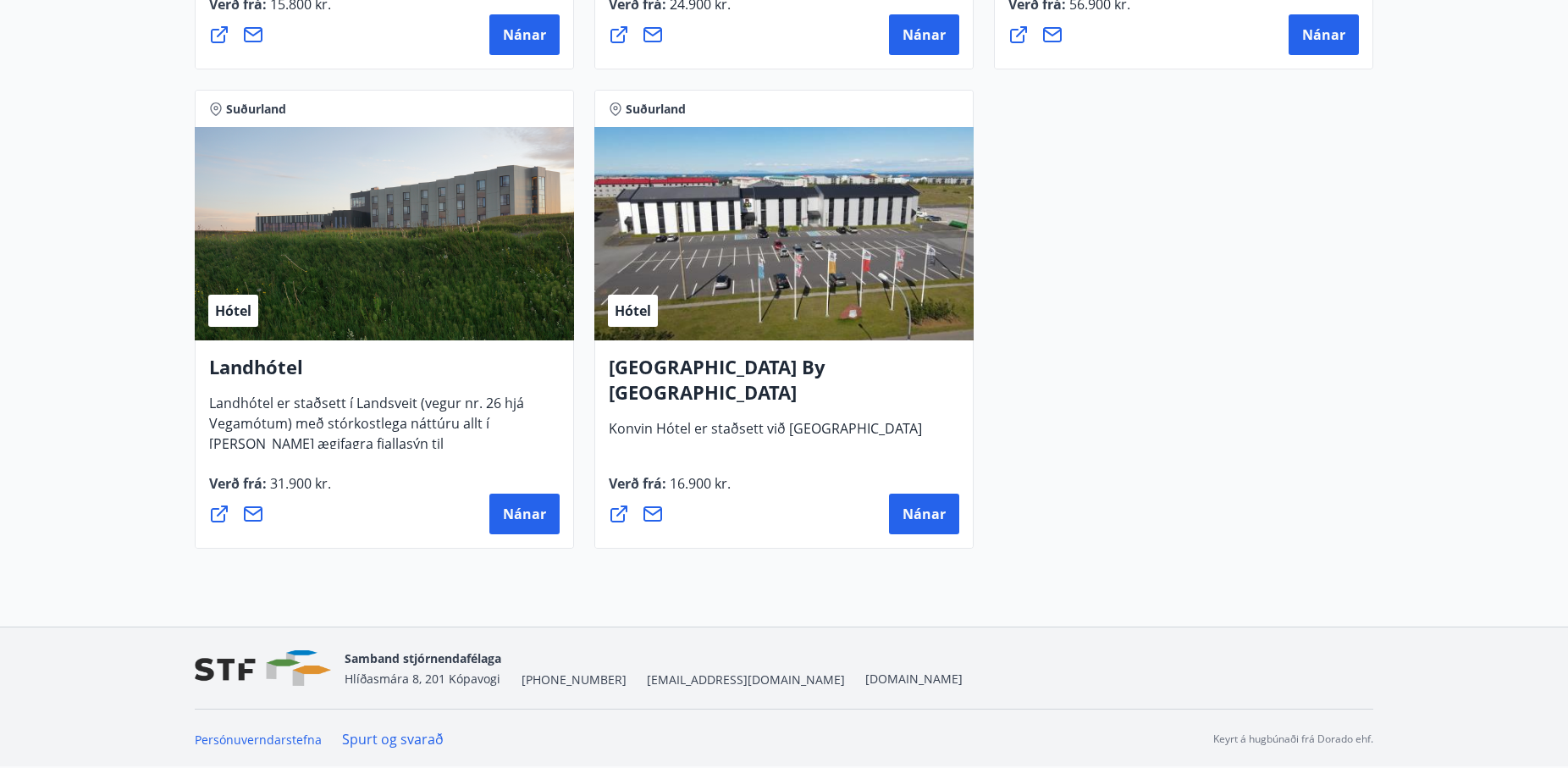
scroll to position [4552, 0]
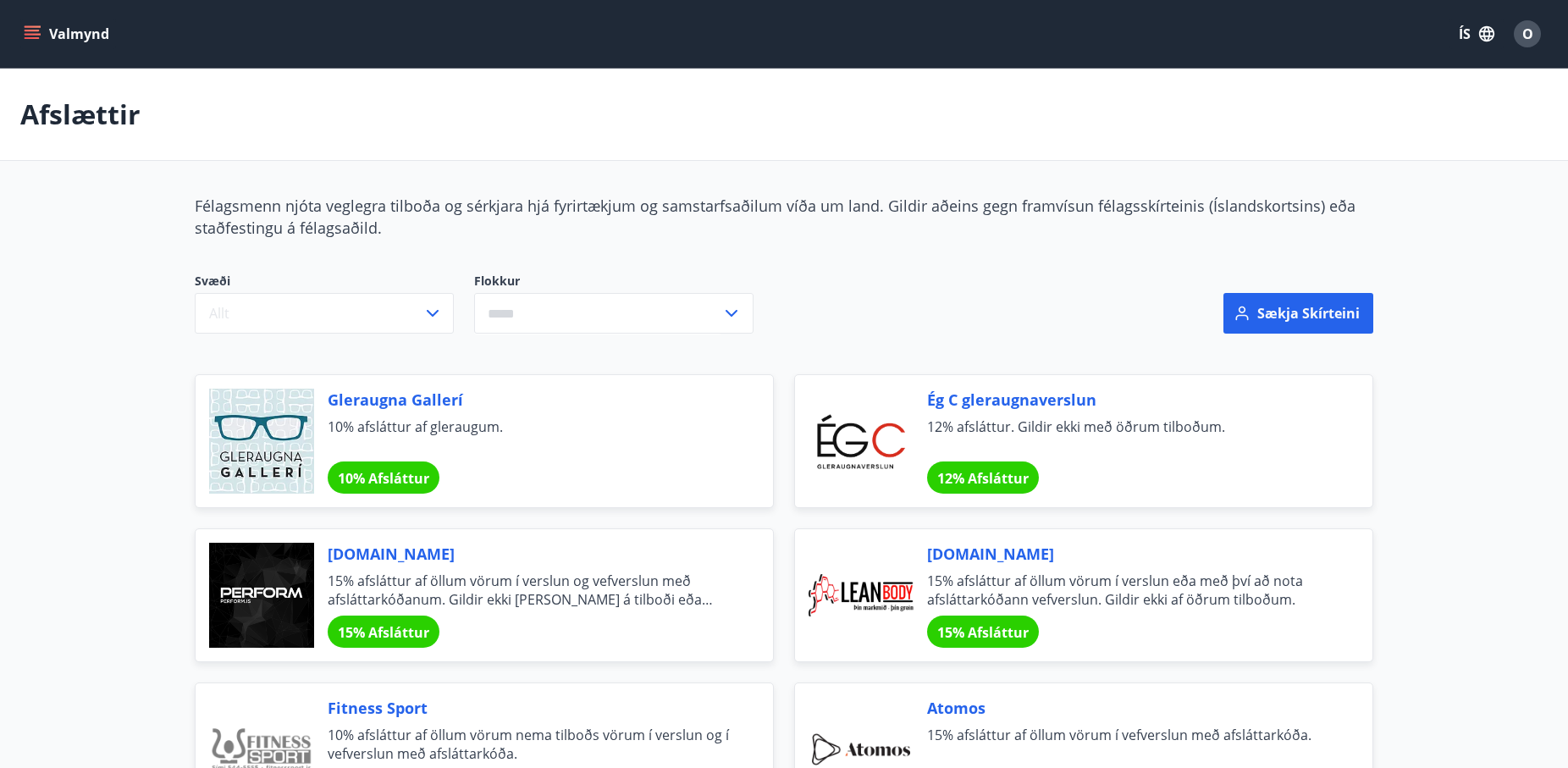
click at [34, 33] on icon "menu" at bounding box center [33, 34] width 17 height 17
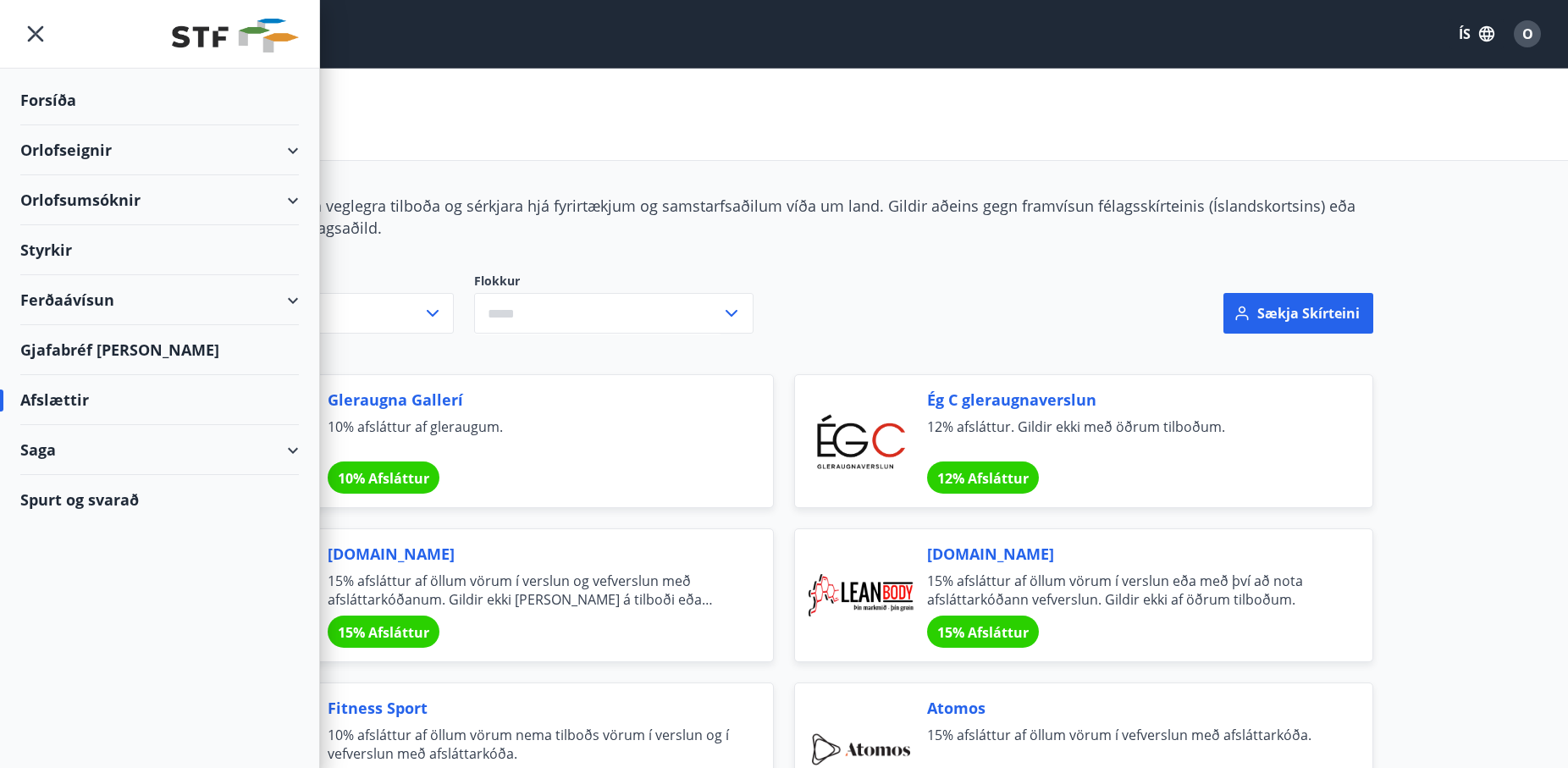
click at [287, 194] on div "Orlofsumsóknir" at bounding box center [160, 201] width 279 height 50
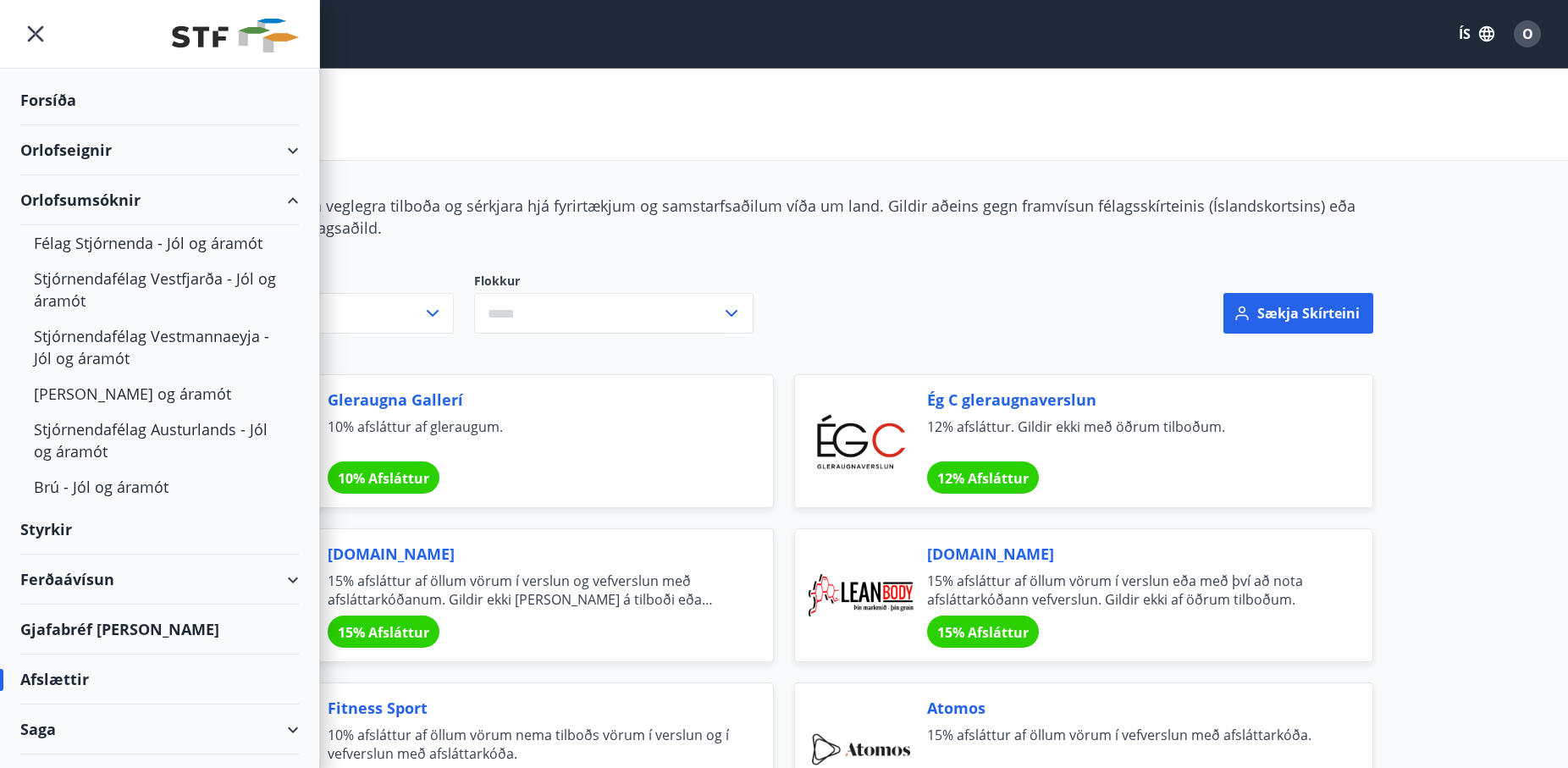
click at [283, 148] on div "Orlofseignir" at bounding box center [160, 151] width 279 height 50
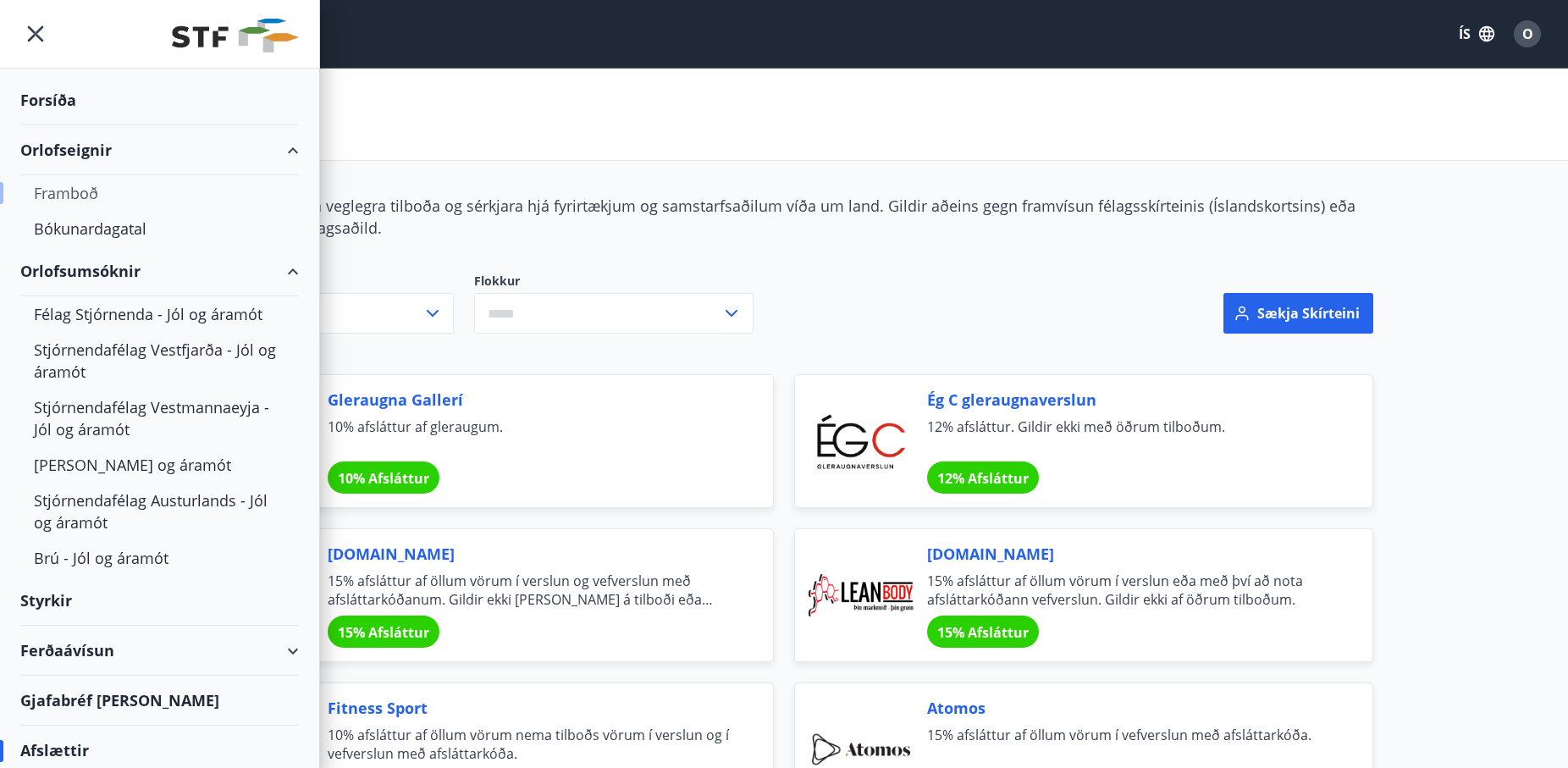
click at [79, 197] on div "Framboð" at bounding box center [159, 193] width 251 height 35
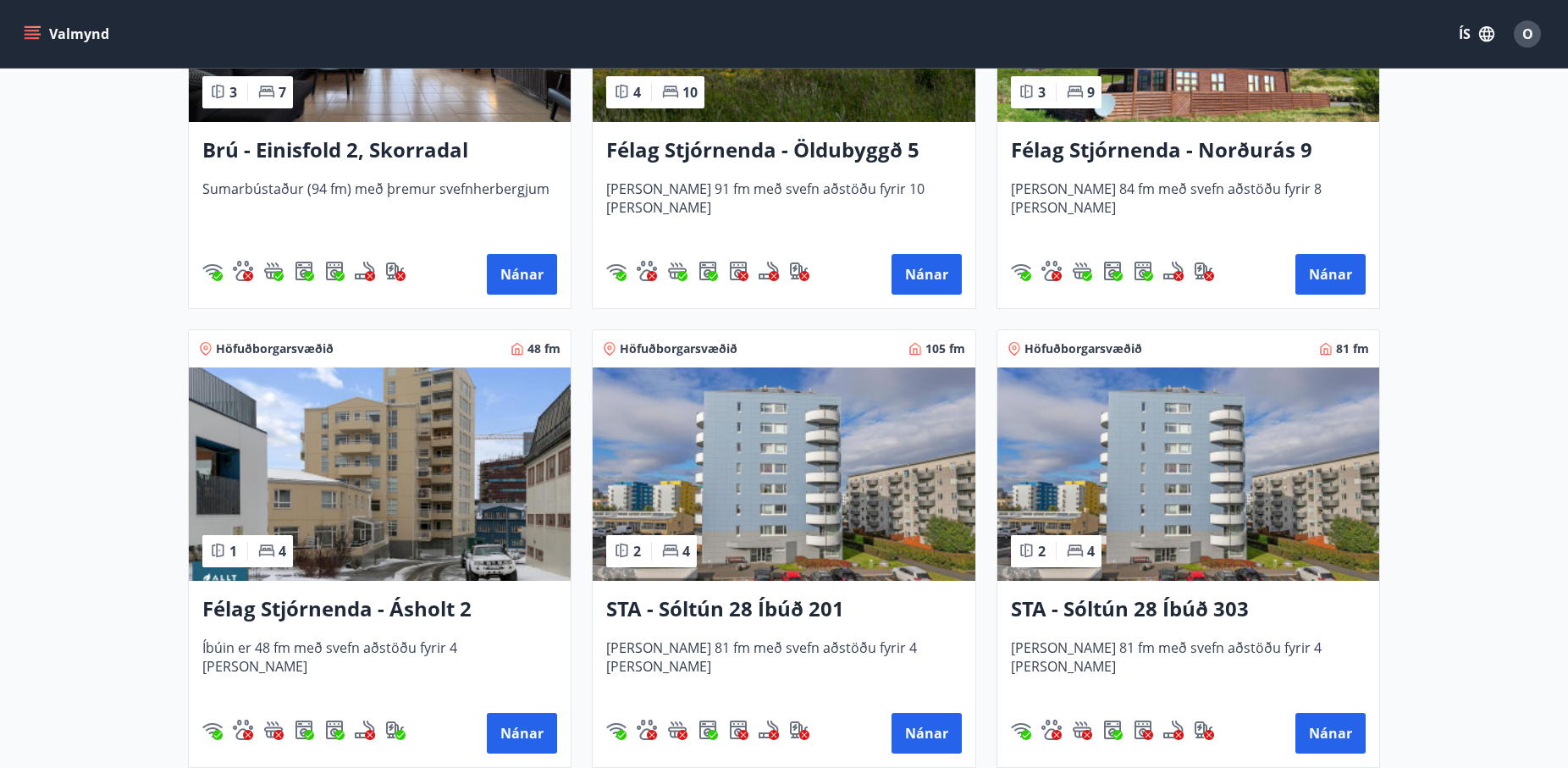
scroll to position [1468, 0]
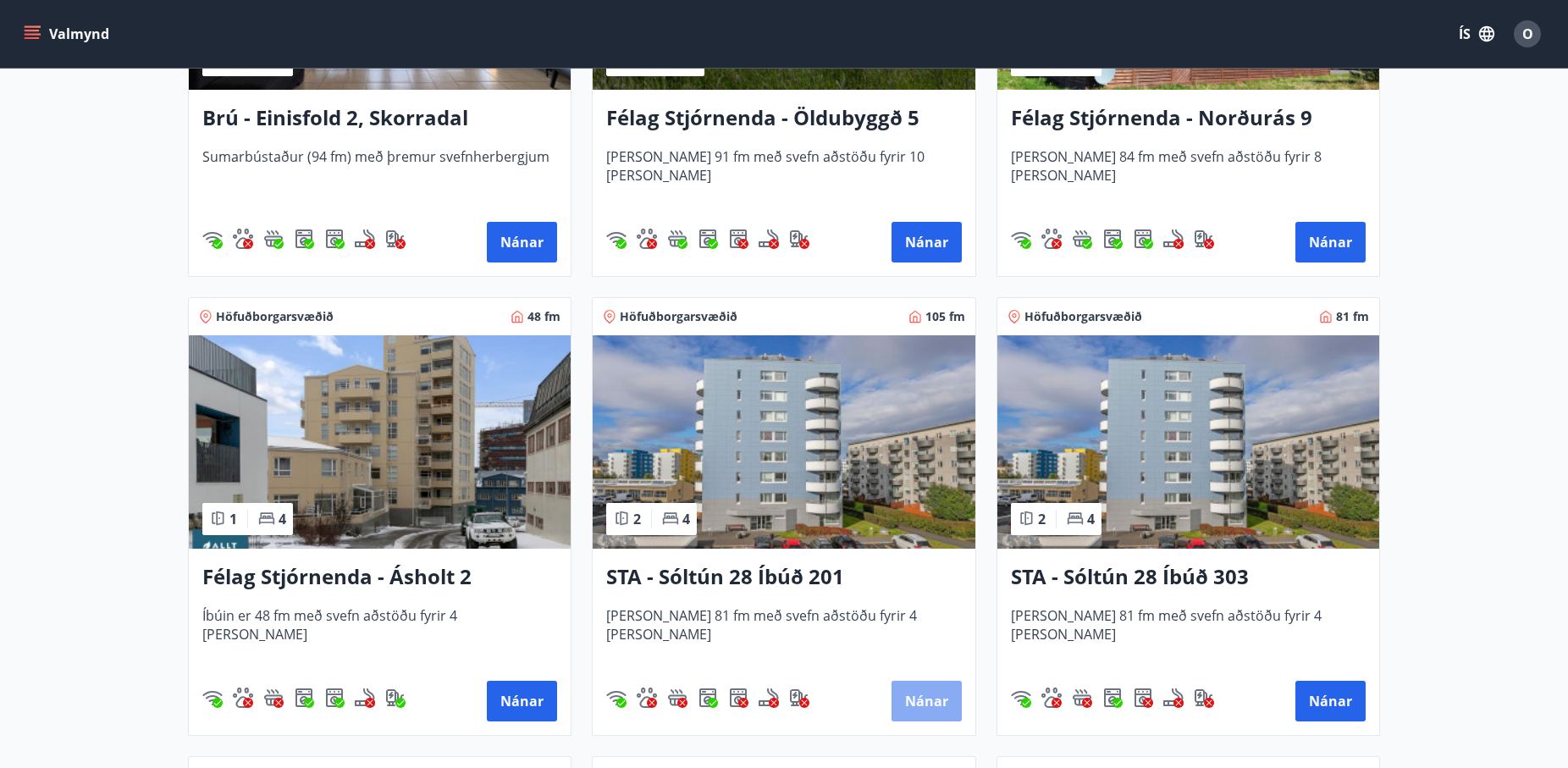
click at [904, 694] on button "Nánar" at bounding box center [927, 701] width 71 height 40
